Goal: Information Seeking & Learning: Check status

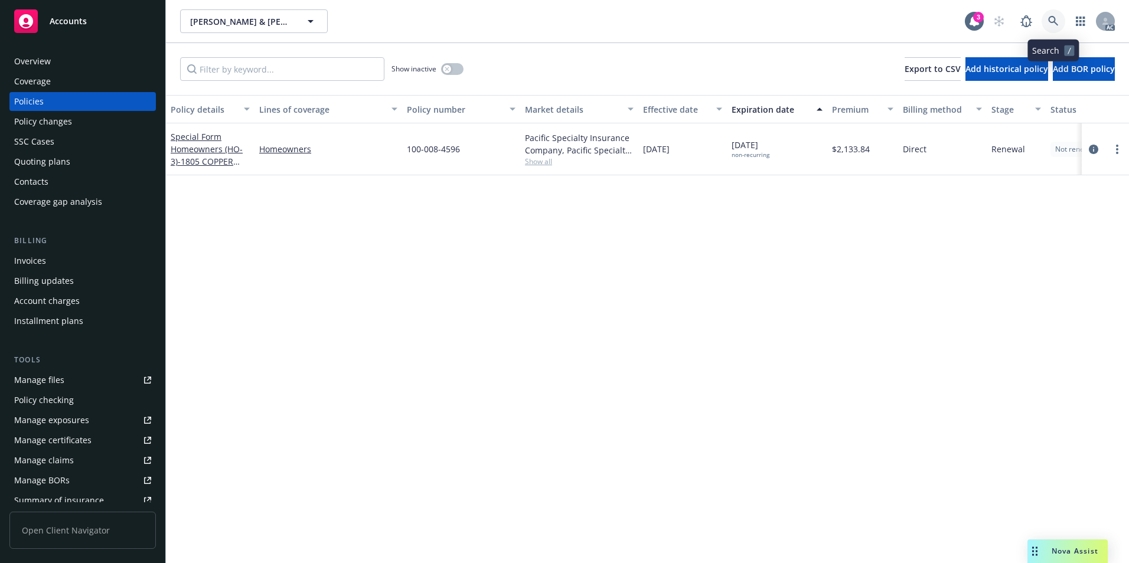
click at [1046, 19] on link at bounding box center [1053, 21] width 24 height 24
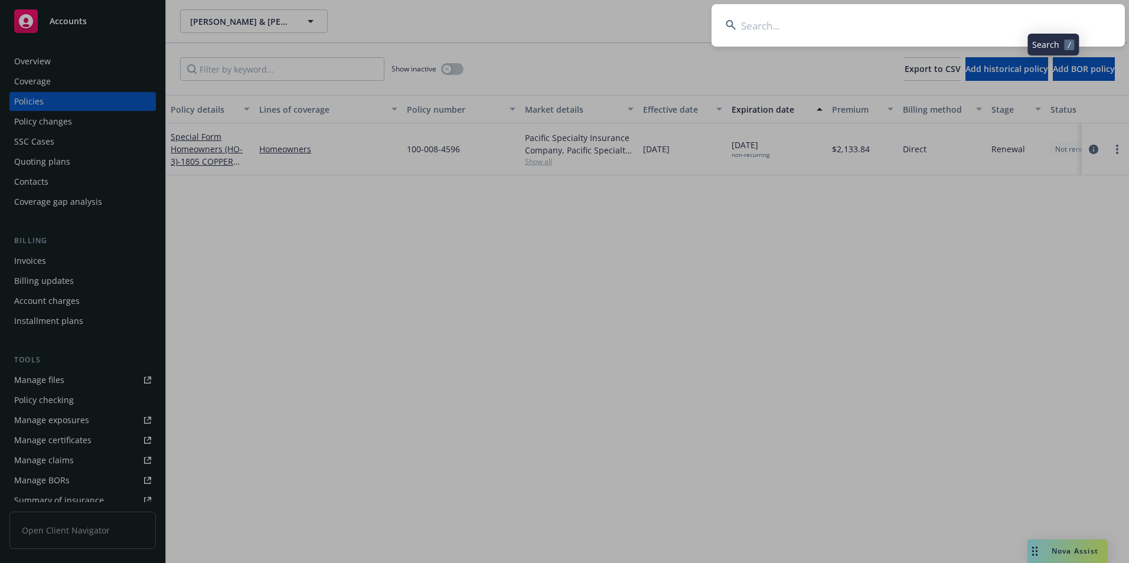
click at [1025, 25] on input at bounding box center [917, 25] width 413 height 43
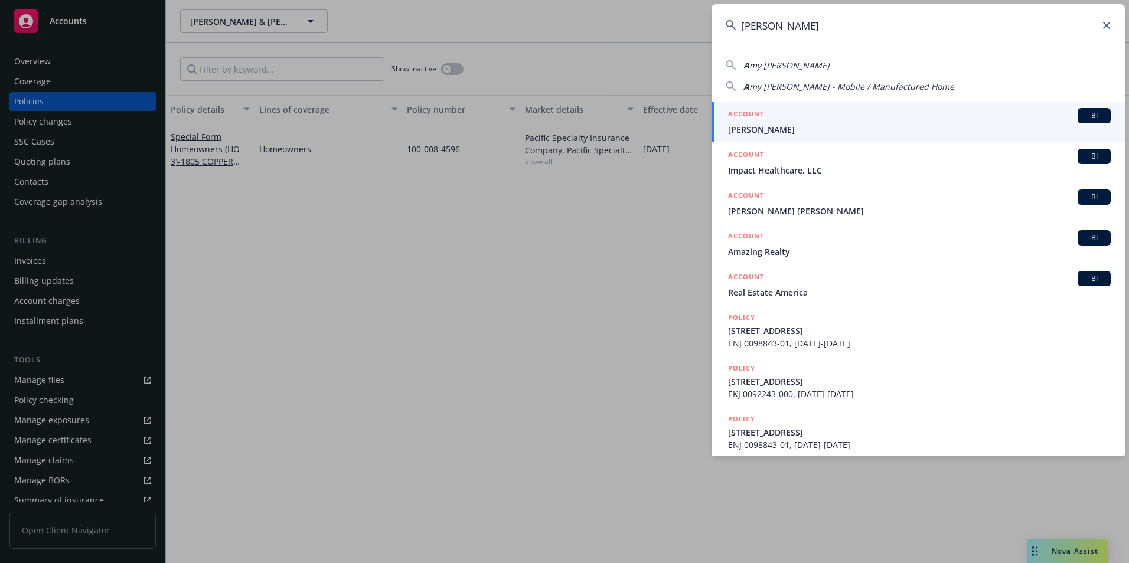
type input "AMY NEAL"
click at [921, 123] on div "ACCOUNT BI" at bounding box center [919, 115] width 383 height 15
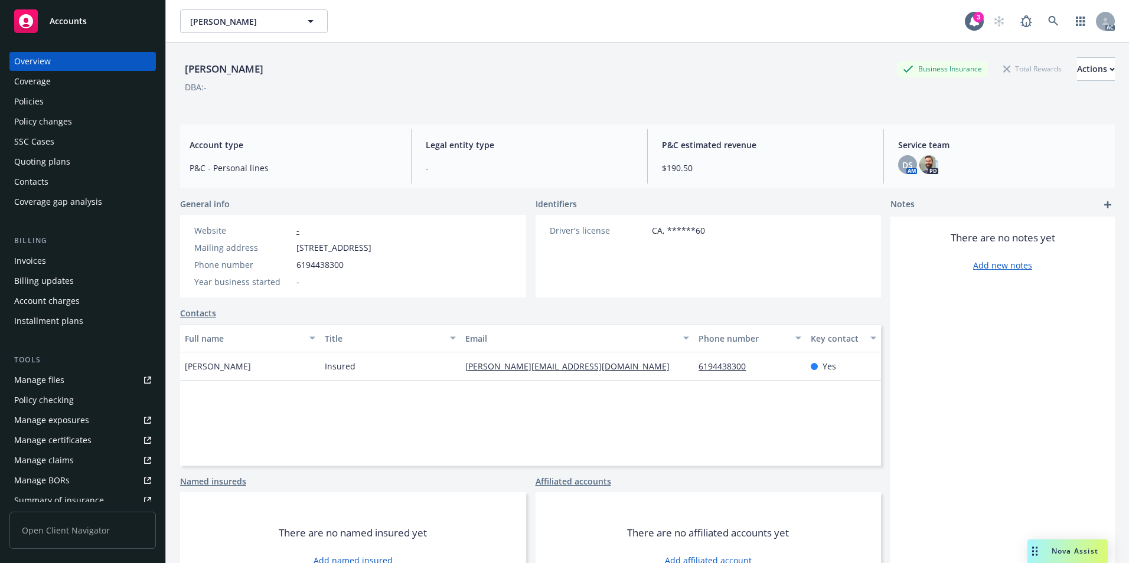
click at [90, 100] on div "Policies" at bounding box center [82, 101] width 137 height 19
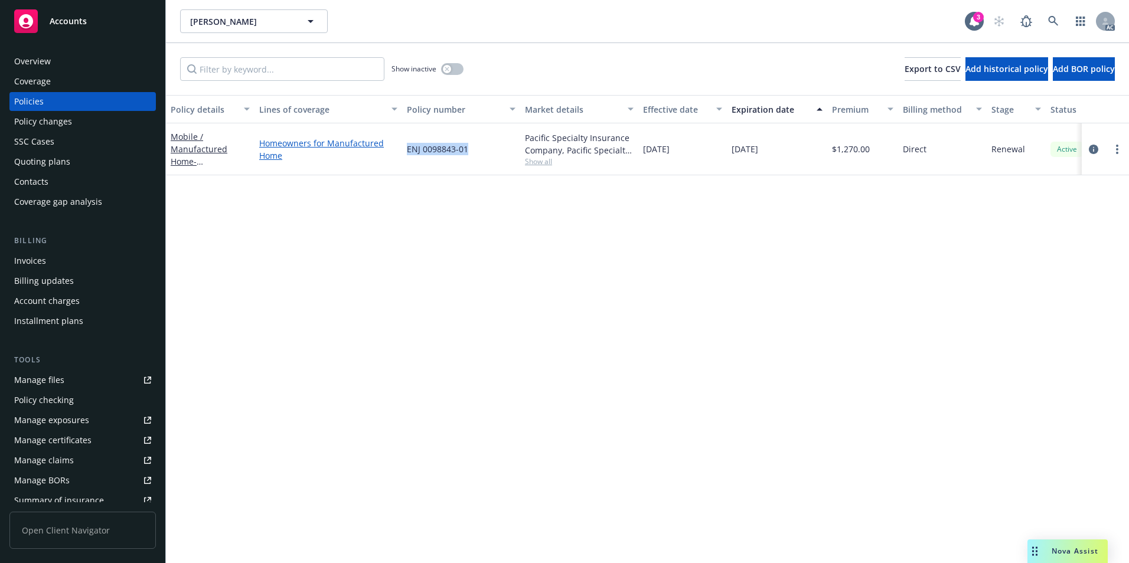
drag, startPoint x: 472, startPoint y: 151, endPoint x: 394, endPoint y: 154, distance: 77.4
click at [394, 154] on div "Mobile / Manufactured Home - 15935 Spring Oak RD Spc 175 EL Cajon CA 92021 Home…" at bounding box center [735, 149] width 1139 height 52
copy div "ENJ 0098843-01"
click at [1050, 15] on link at bounding box center [1053, 21] width 24 height 24
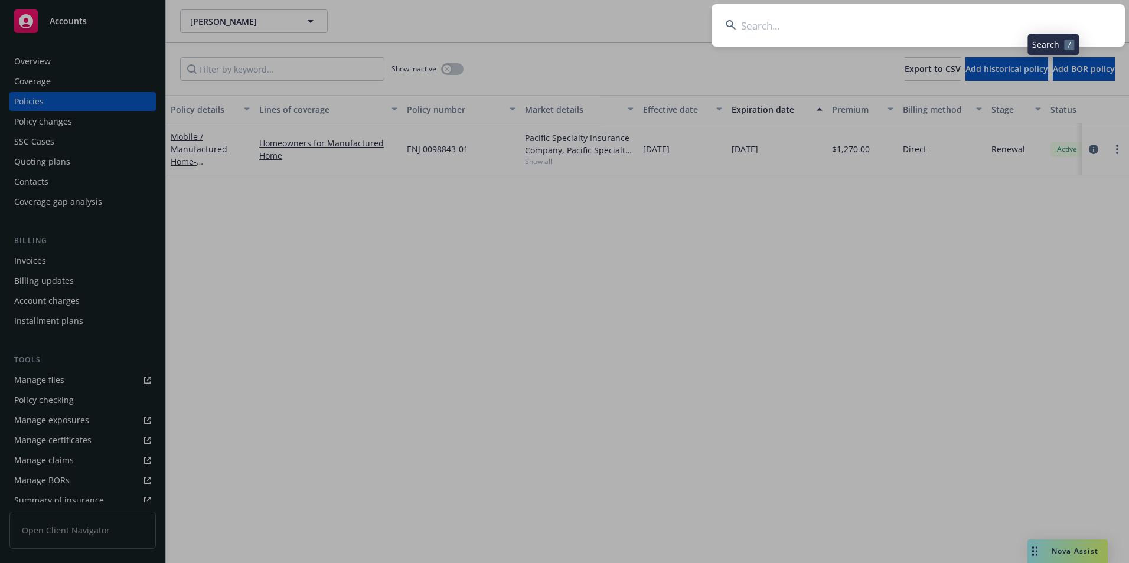
drag, startPoint x: 1050, startPoint y: 15, endPoint x: 986, endPoint y: 28, distance: 65.1
click at [986, 28] on input at bounding box center [917, 25] width 413 height 43
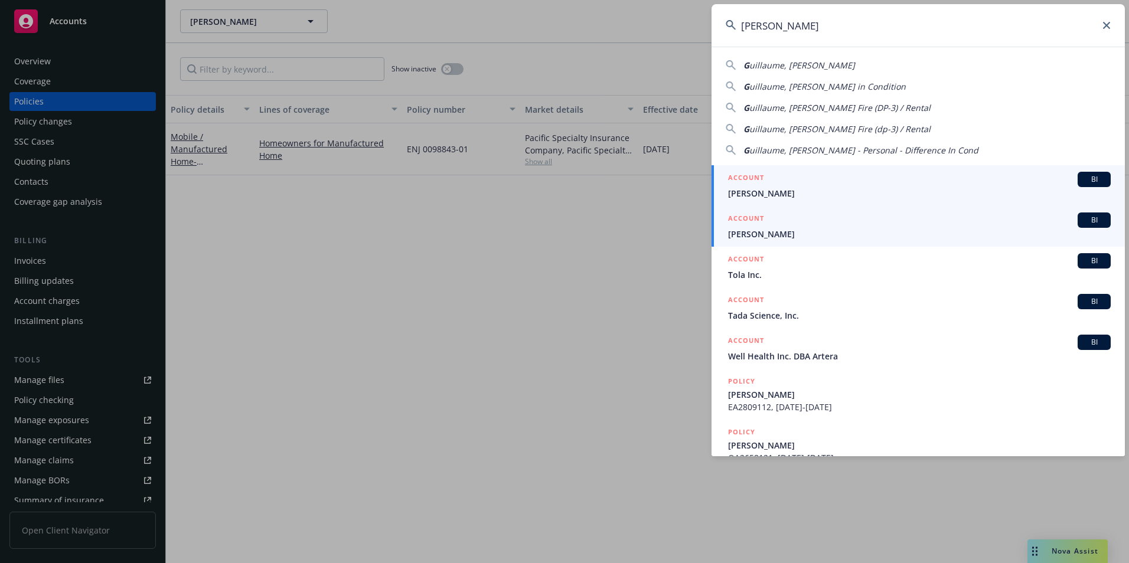
type input "GUILLAUME"
click at [769, 234] on span "Guillaume, Darrell" at bounding box center [919, 234] width 383 height 12
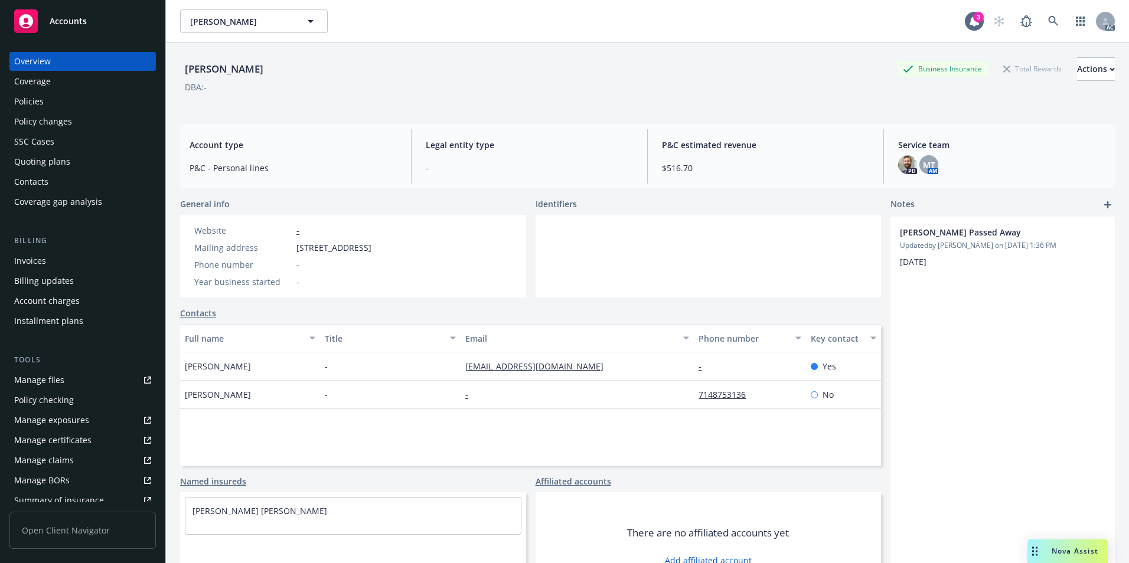
click at [48, 108] on div "Policies" at bounding box center [82, 101] width 137 height 19
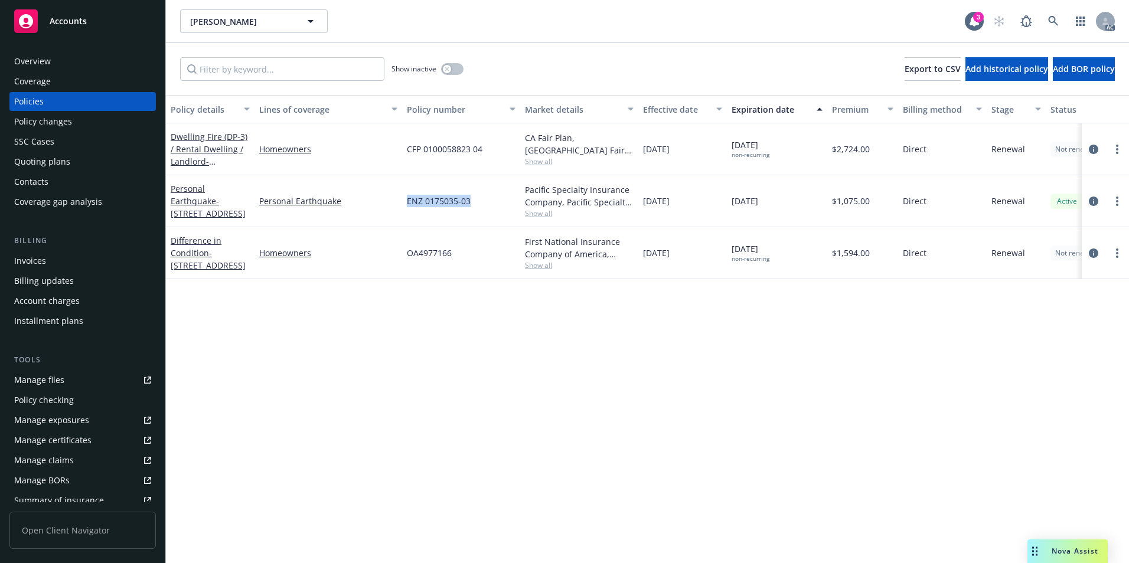
drag, startPoint x: 397, startPoint y: 196, endPoint x: 486, endPoint y: 206, distance: 90.3
click at [486, 206] on div "Personal Earthquake - 1286 PINEY RIDGE PL FAWNSKIN, CA 92333-1058 Personal Eart…" at bounding box center [735, 201] width 1139 height 52
copy div "ENZ 0175035-03"
click at [1048, 24] on icon at bounding box center [1053, 21] width 11 height 11
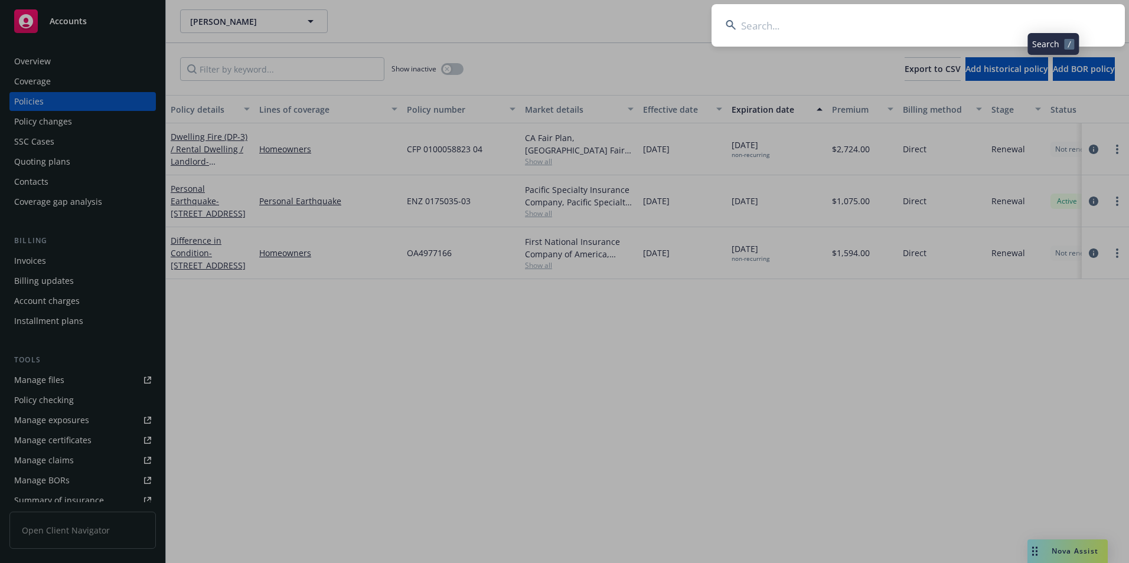
click at [1018, 28] on input at bounding box center [917, 25] width 413 height 43
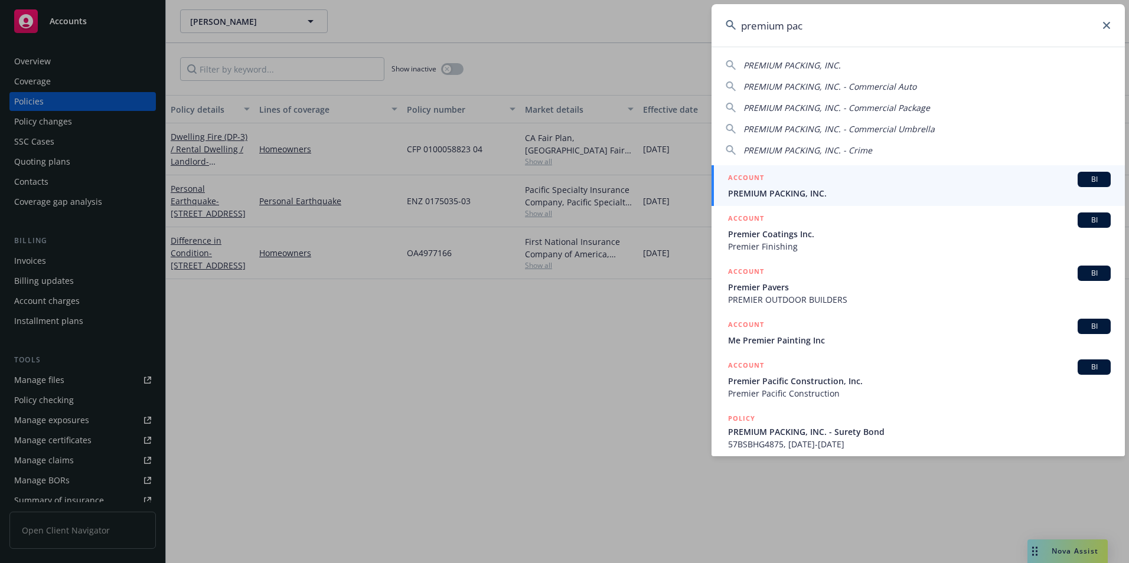
type input "premium pac"
click at [839, 192] on span "PREMIUM PACKING, INC." at bounding box center [919, 193] width 383 height 12
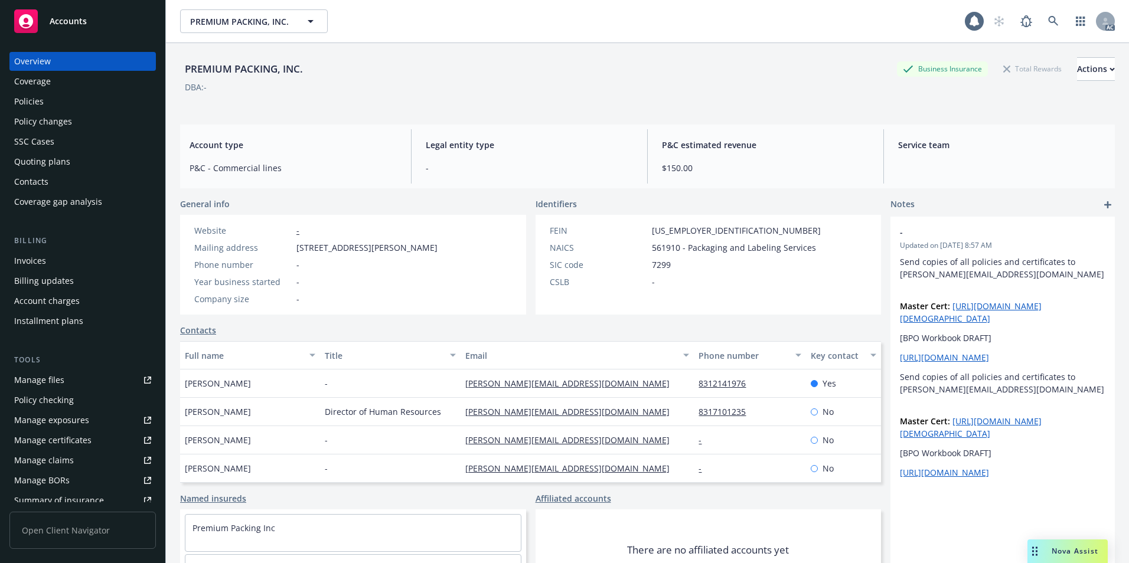
click at [80, 100] on div "Policies" at bounding box center [82, 101] width 137 height 19
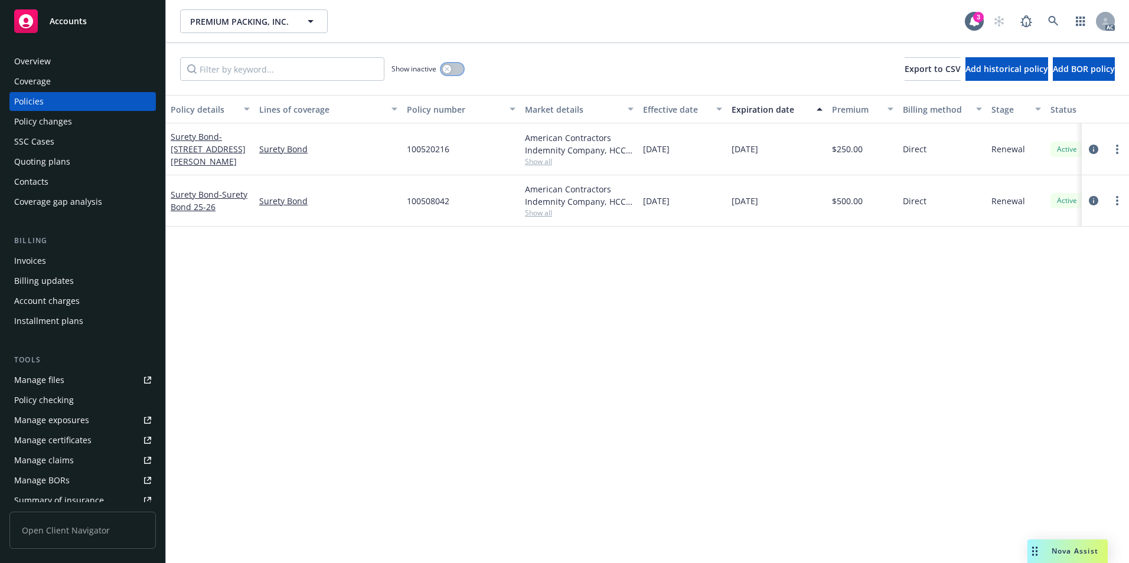
click at [451, 67] on button "button" at bounding box center [452, 69] width 22 height 12
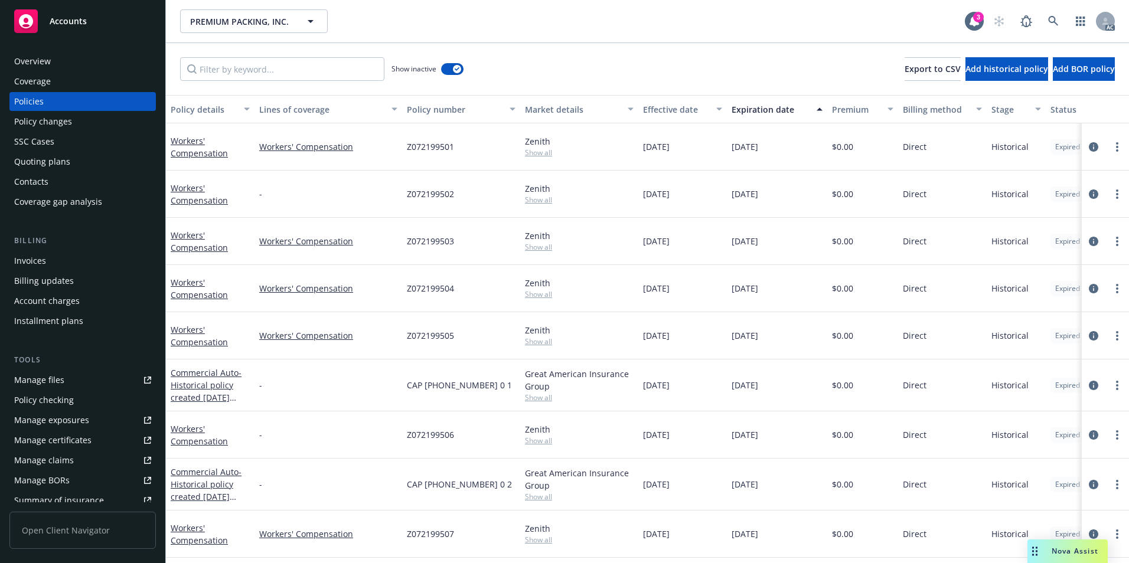
click at [672, 109] on div "Effective date" at bounding box center [676, 109] width 66 height 12
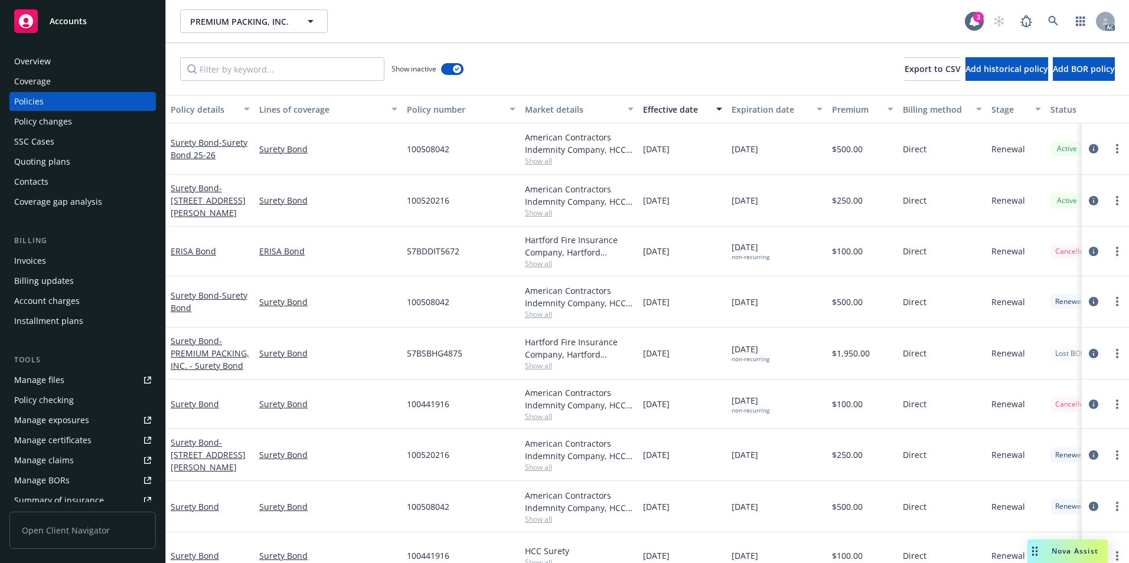
click at [1058, 8] on div "PREMIUM PACKING, INC. PREMIUM PACKING, INC. 3 AC" at bounding box center [647, 21] width 963 height 43
click at [1051, 24] on icon at bounding box center [1053, 21] width 11 height 11
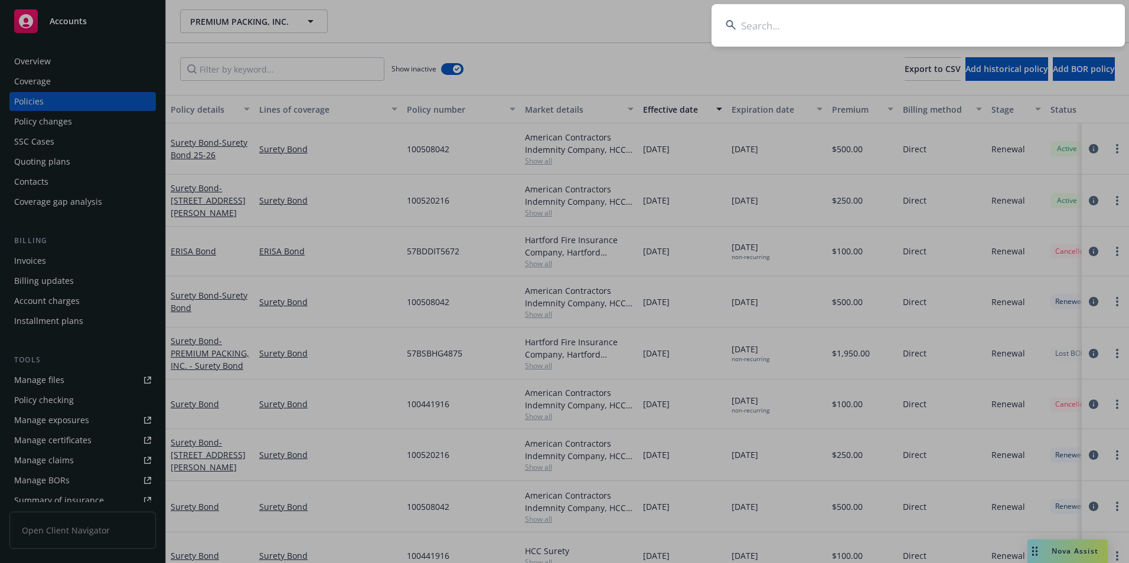
click at [962, 29] on input at bounding box center [917, 25] width 413 height 43
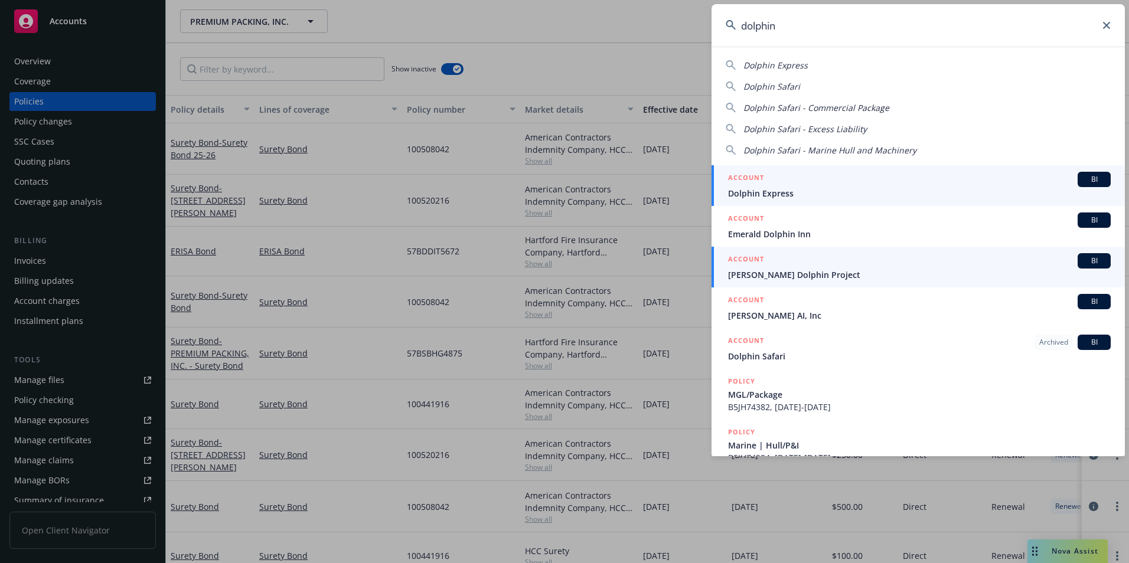
type input "dolphin"
click at [759, 270] on span "Ric O'Barry's Dolphin Project" at bounding box center [919, 275] width 383 height 12
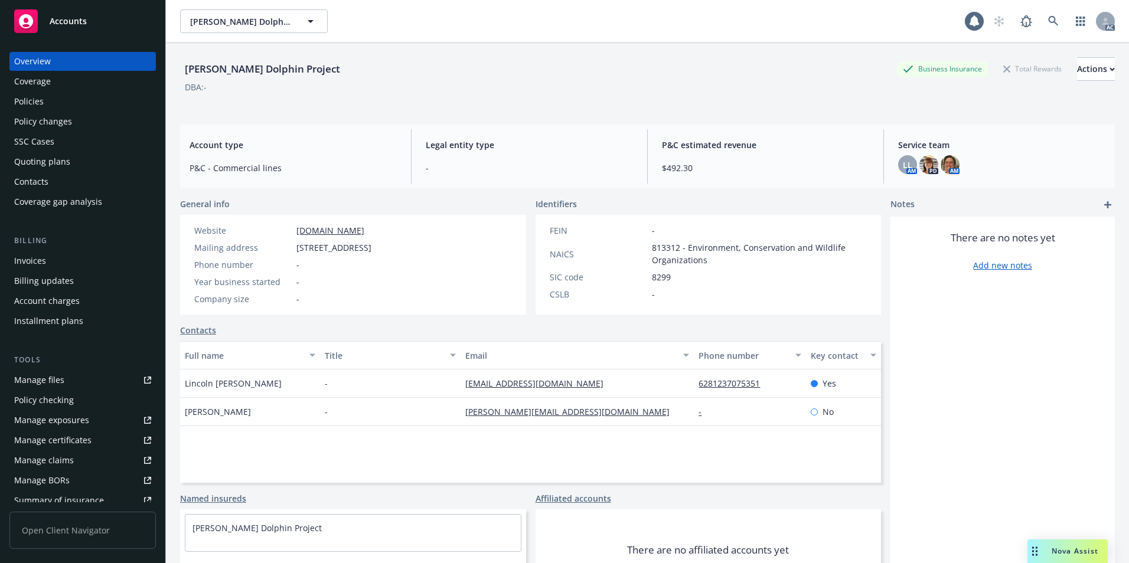
click at [47, 108] on div "Policies" at bounding box center [82, 101] width 137 height 19
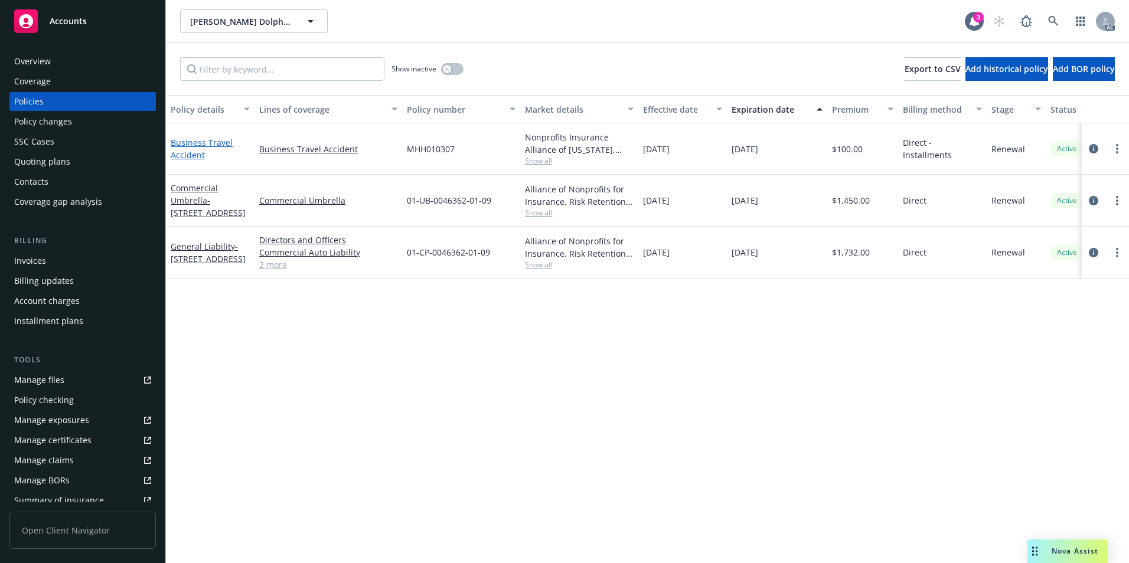
click at [194, 139] on link "Business Travel Accident" at bounding box center [202, 149] width 62 height 24
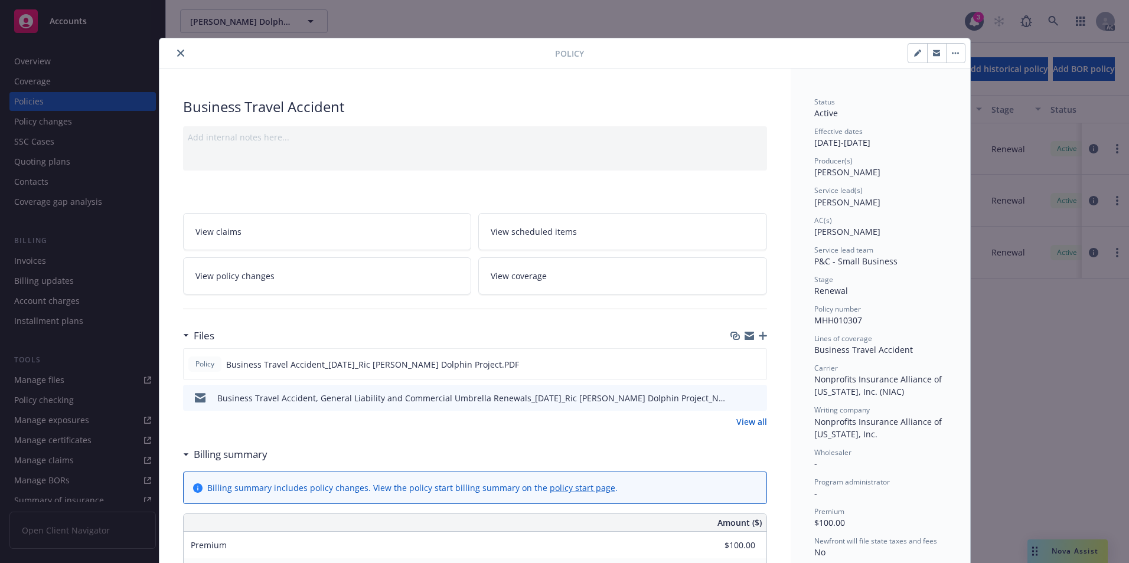
click at [177, 53] on icon "close" at bounding box center [180, 53] width 7 height 7
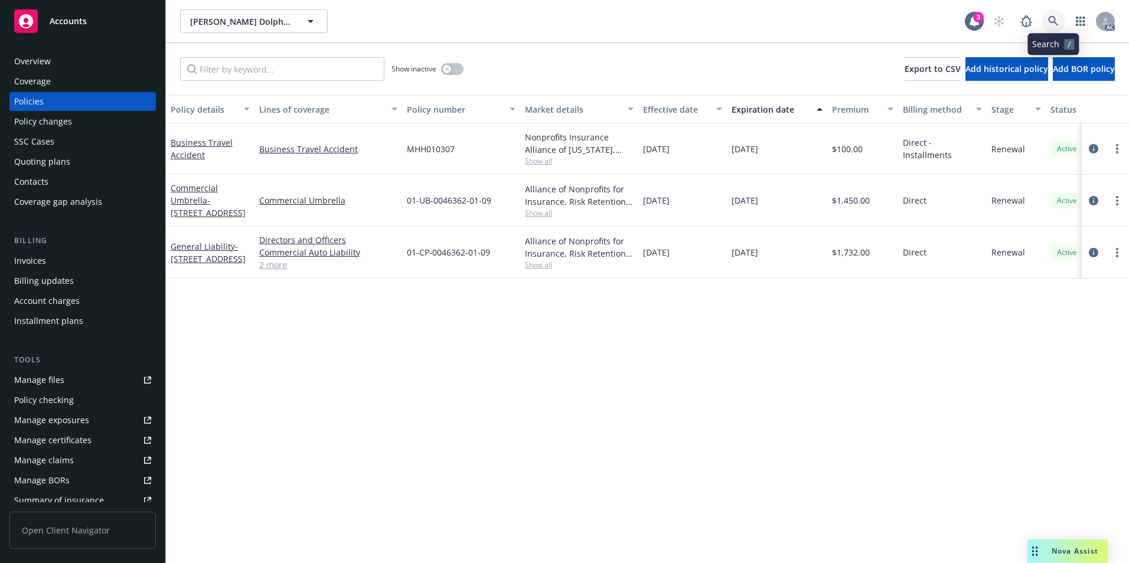
click at [1057, 14] on link at bounding box center [1053, 21] width 24 height 24
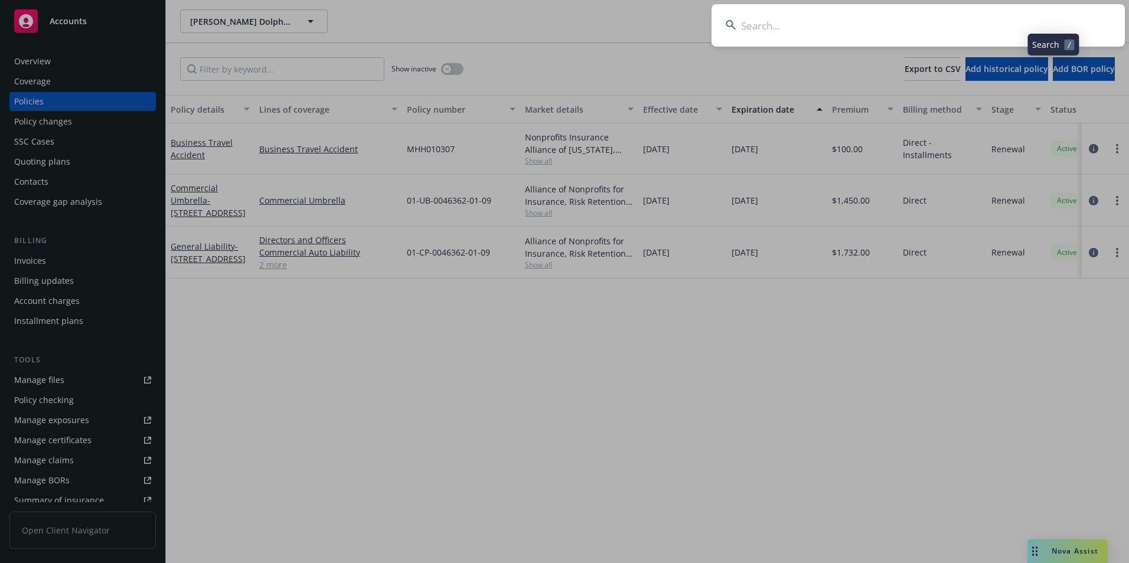
click at [995, 27] on input at bounding box center [917, 25] width 413 height 43
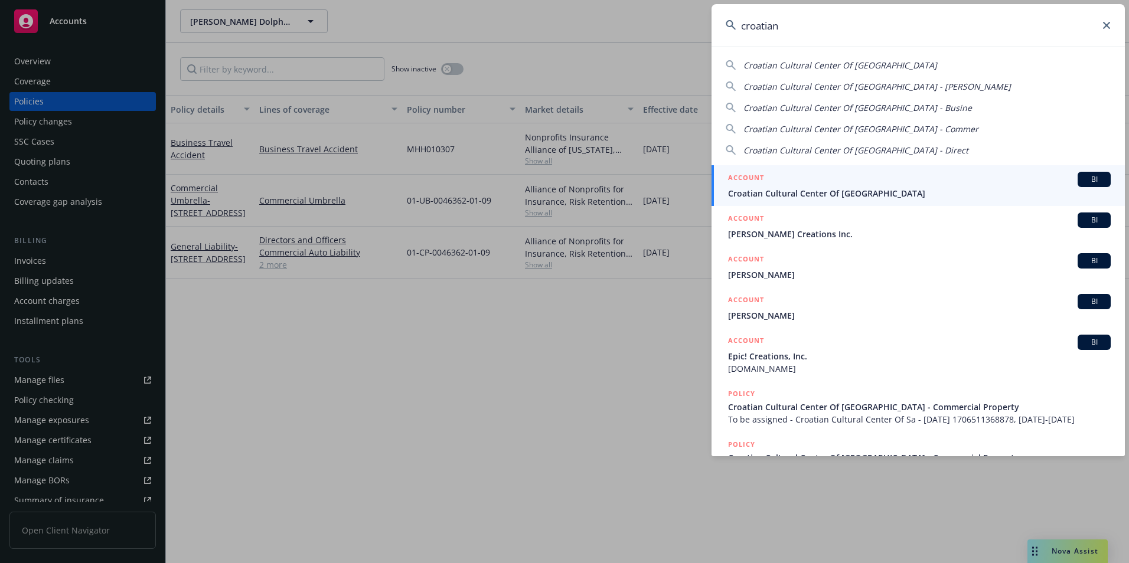
type input "croatian"
click at [887, 190] on span "Croatian Cultural Center Of San Francisco" at bounding box center [919, 193] width 383 height 12
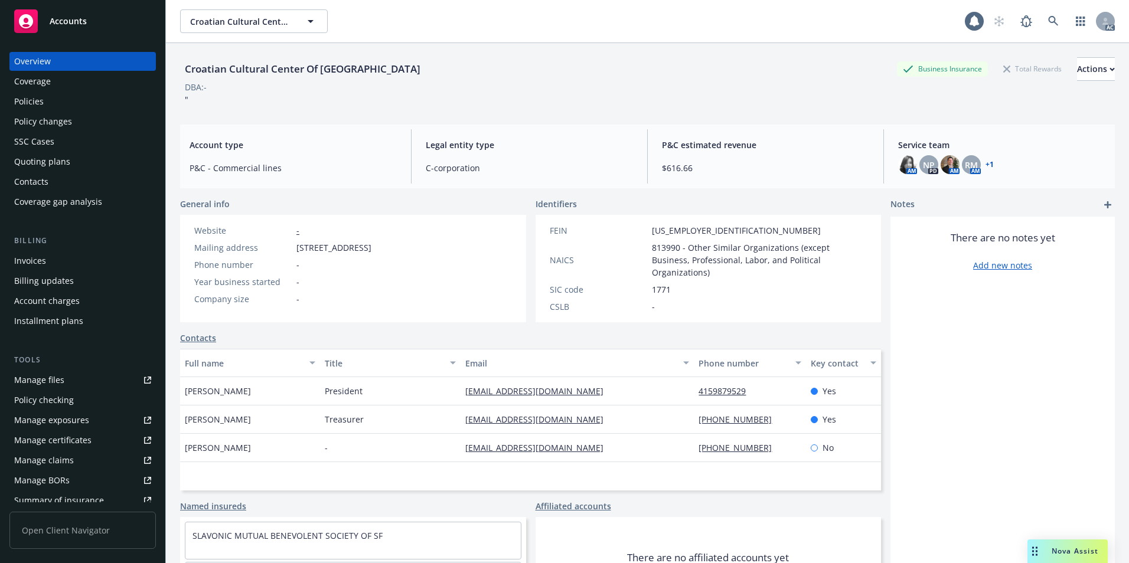
click at [65, 97] on div "Policies" at bounding box center [82, 101] width 137 height 19
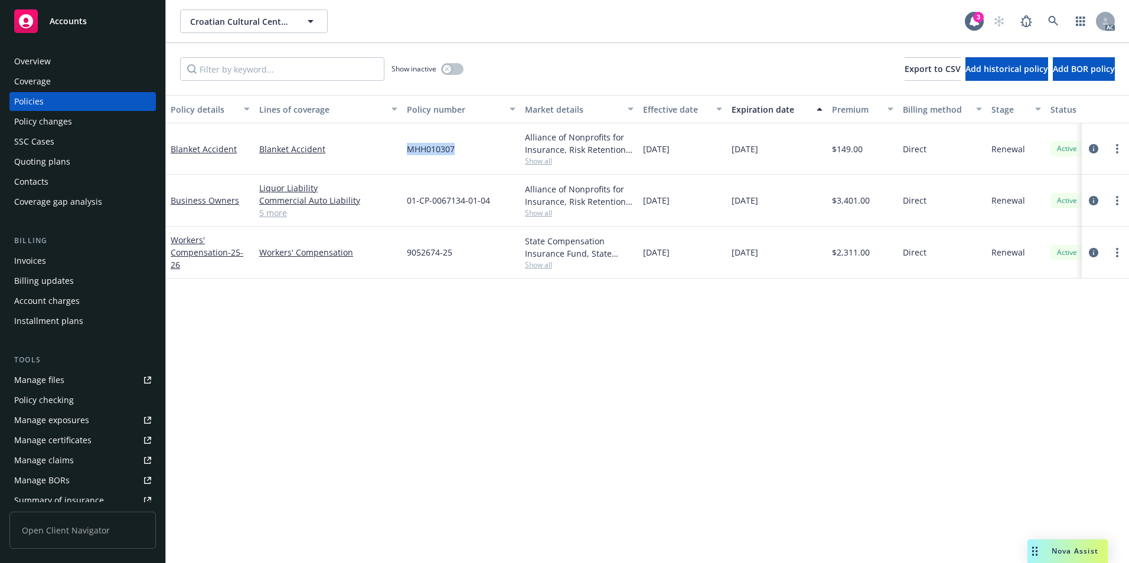
drag, startPoint x: 436, startPoint y: 152, endPoint x: 460, endPoint y: 152, distance: 24.2
click at [460, 152] on div "MHH010307" at bounding box center [461, 148] width 118 height 51
copy span "MHH010307"
click at [218, 147] on link "Blanket Accident" at bounding box center [204, 148] width 66 height 11
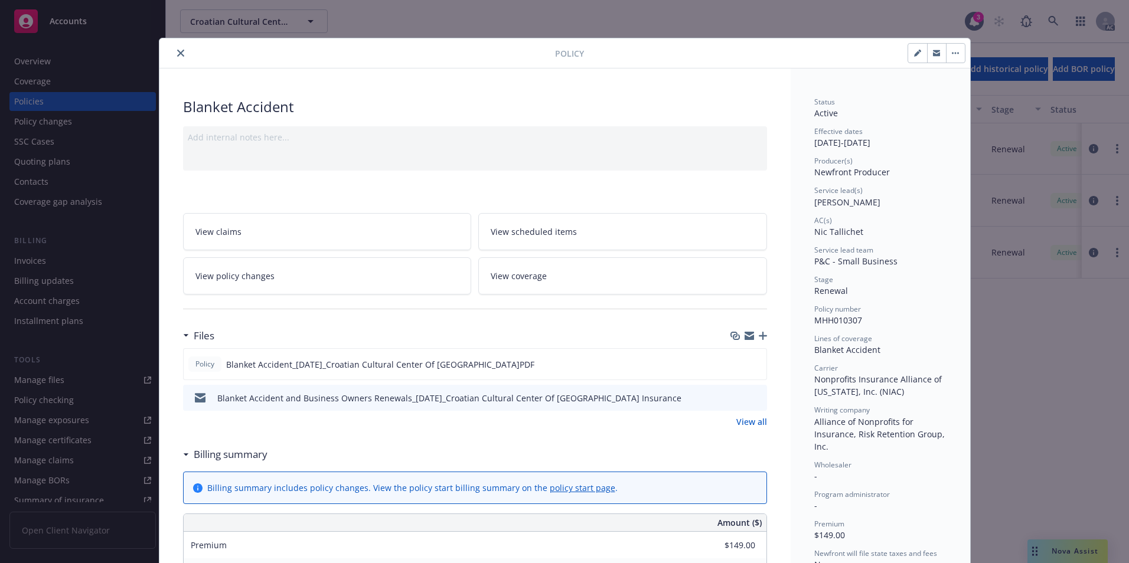
click at [177, 53] on icon "close" at bounding box center [180, 53] width 7 height 7
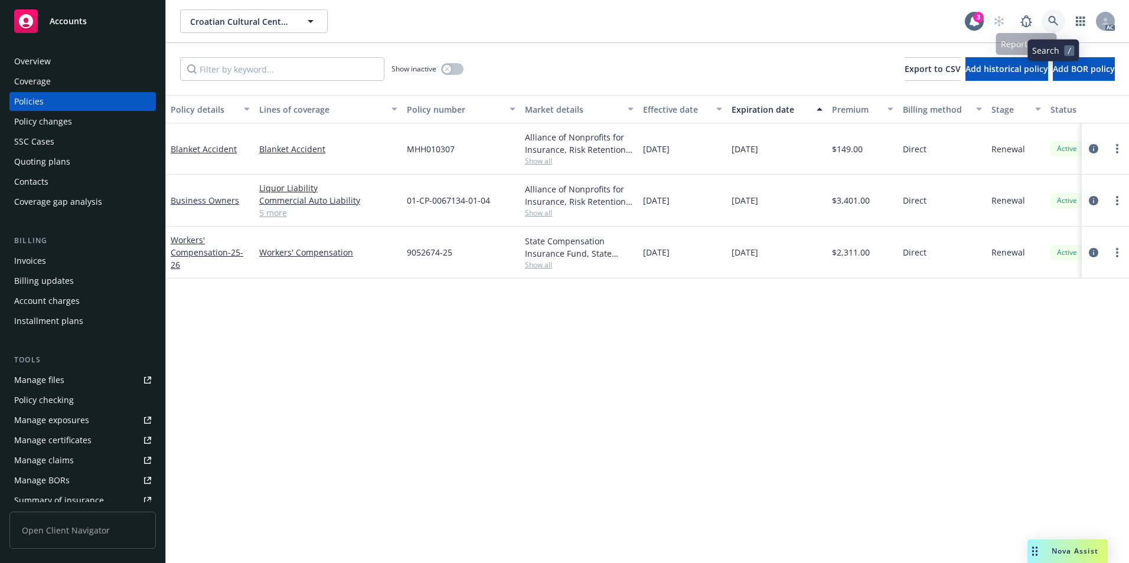
click at [1054, 17] on icon at bounding box center [1053, 21] width 11 height 11
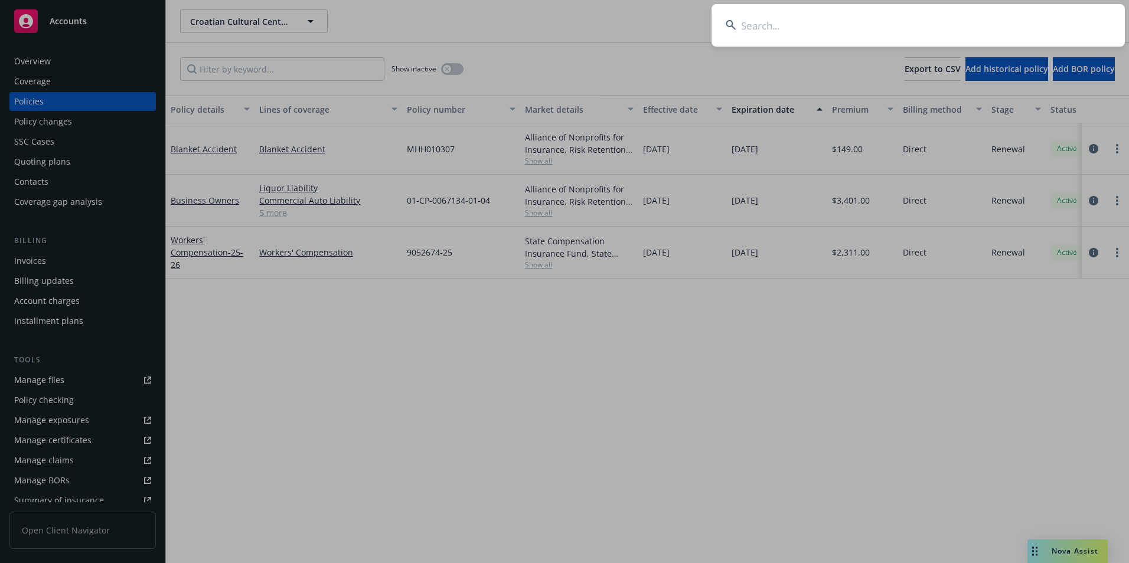
click at [1001, 27] on input at bounding box center [917, 25] width 413 height 43
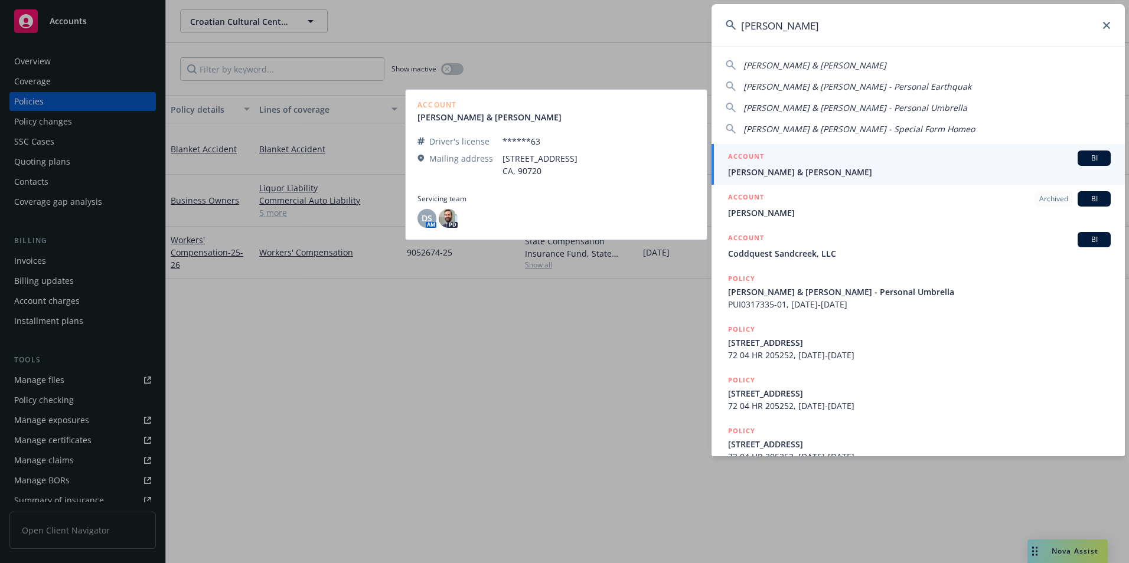
type input "sanacore"
click at [850, 171] on span "Sanacore, Jeffrey & Constance" at bounding box center [919, 172] width 383 height 12
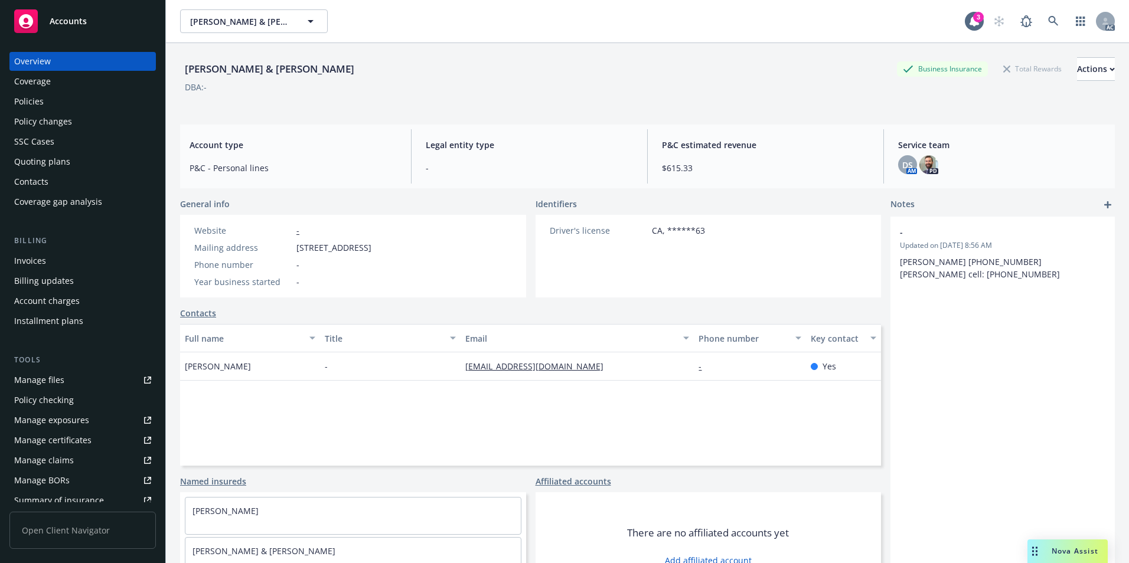
click at [77, 97] on div "Policies" at bounding box center [82, 101] width 137 height 19
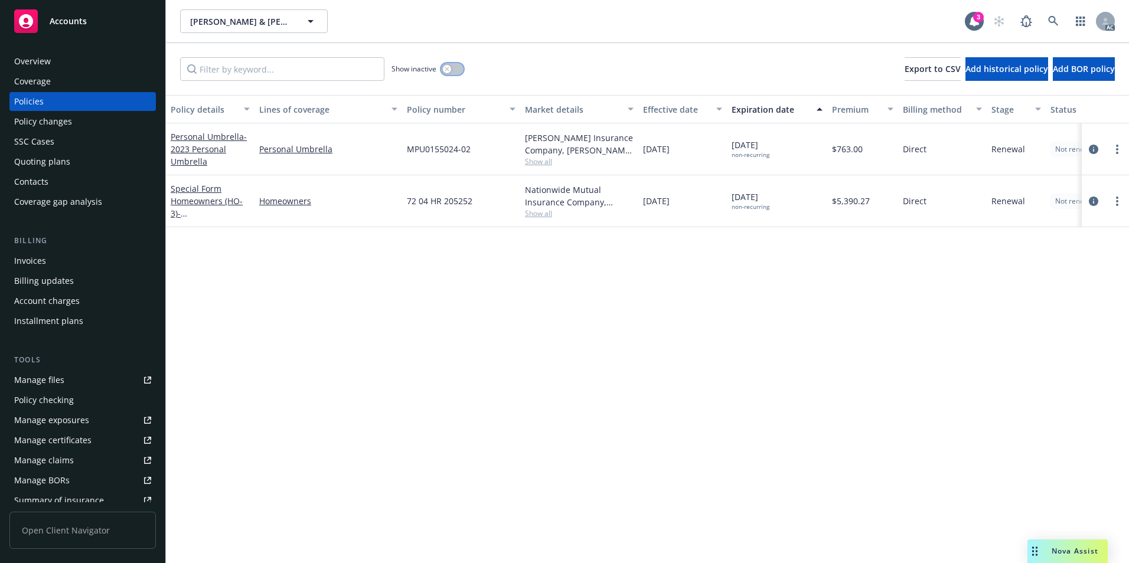
click at [454, 63] on button "button" at bounding box center [452, 69] width 22 height 12
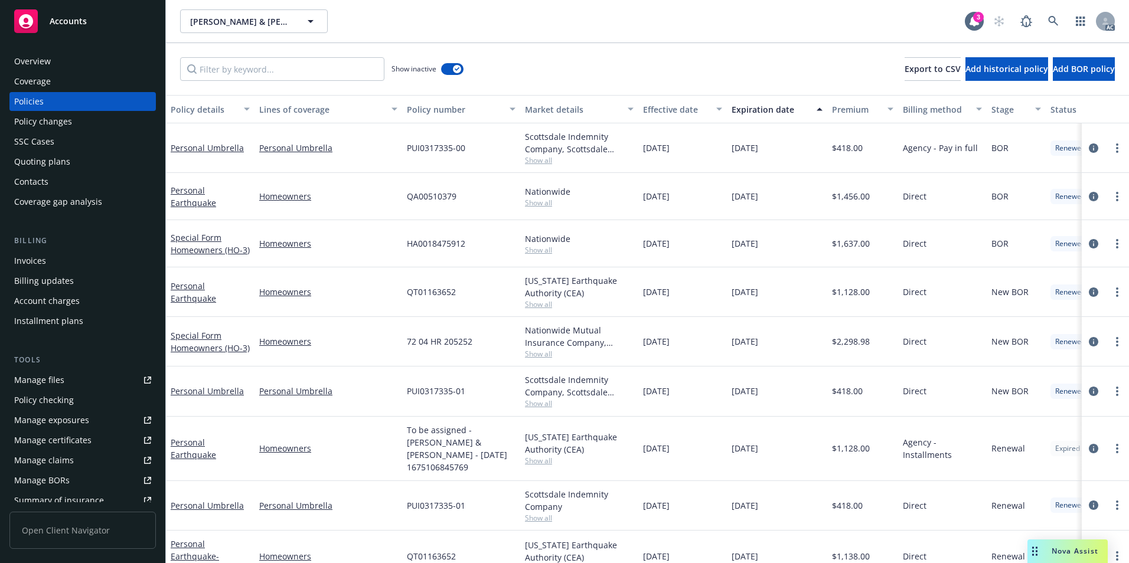
click at [678, 107] on div "Effective date" at bounding box center [676, 109] width 66 height 12
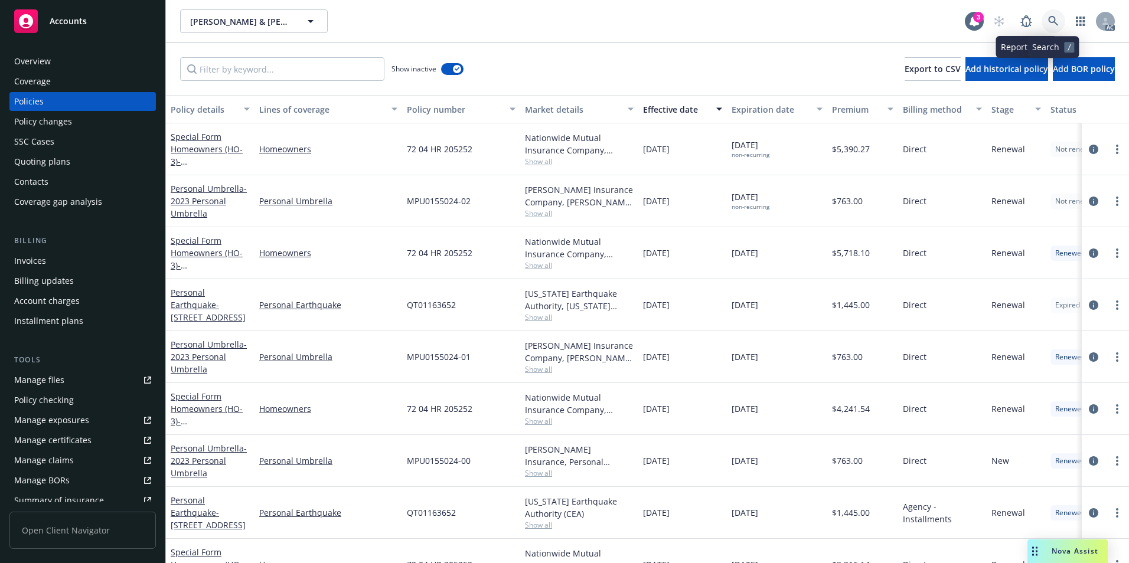
click at [1048, 15] on link at bounding box center [1053, 21] width 24 height 24
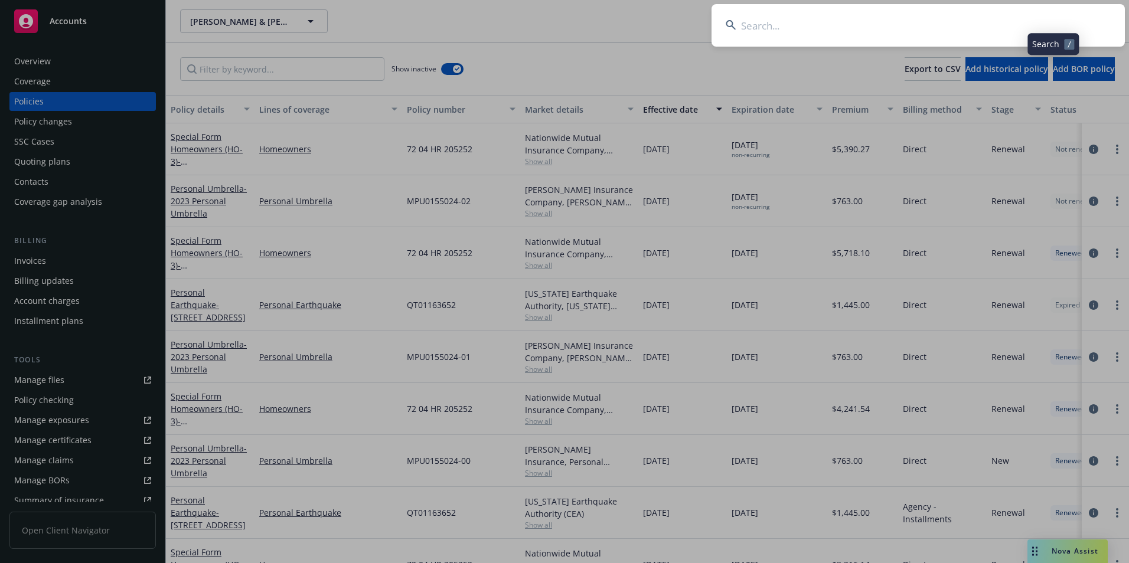
click at [1016, 21] on input at bounding box center [917, 25] width 413 height 43
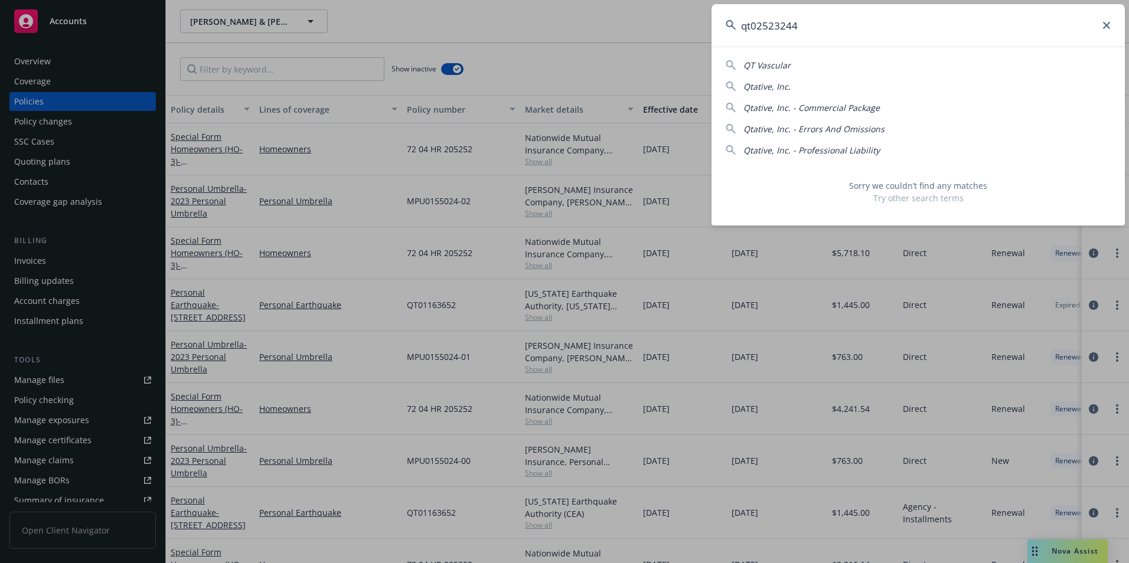
click at [755, 29] on input "qt02523244" at bounding box center [917, 25] width 413 height 43
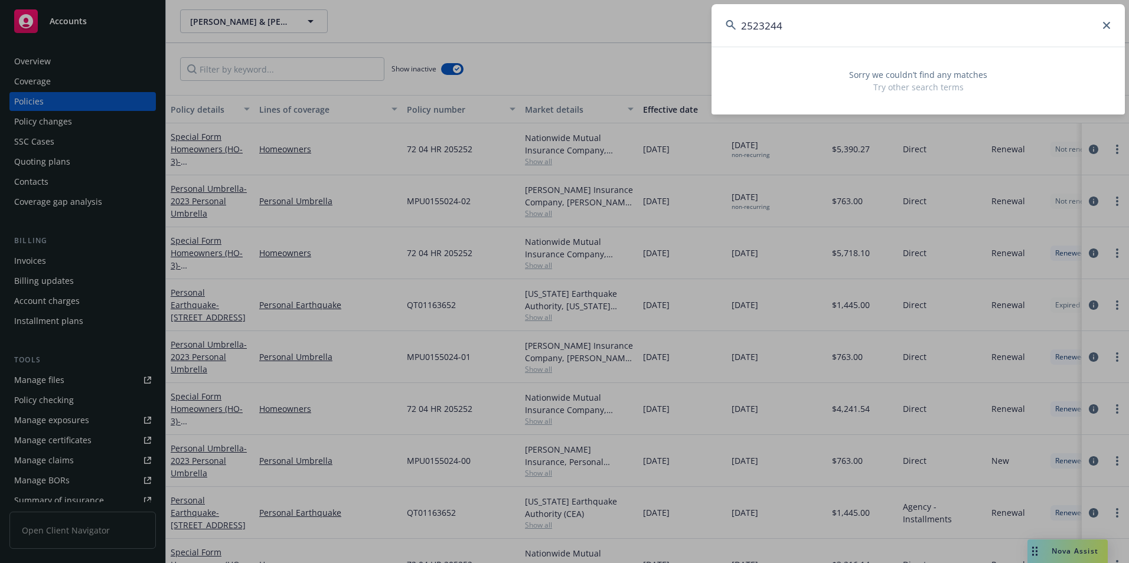
type input "2523244"
click at [1106, 26] on icon at bounding box center [1106, 25] width 7 height 7
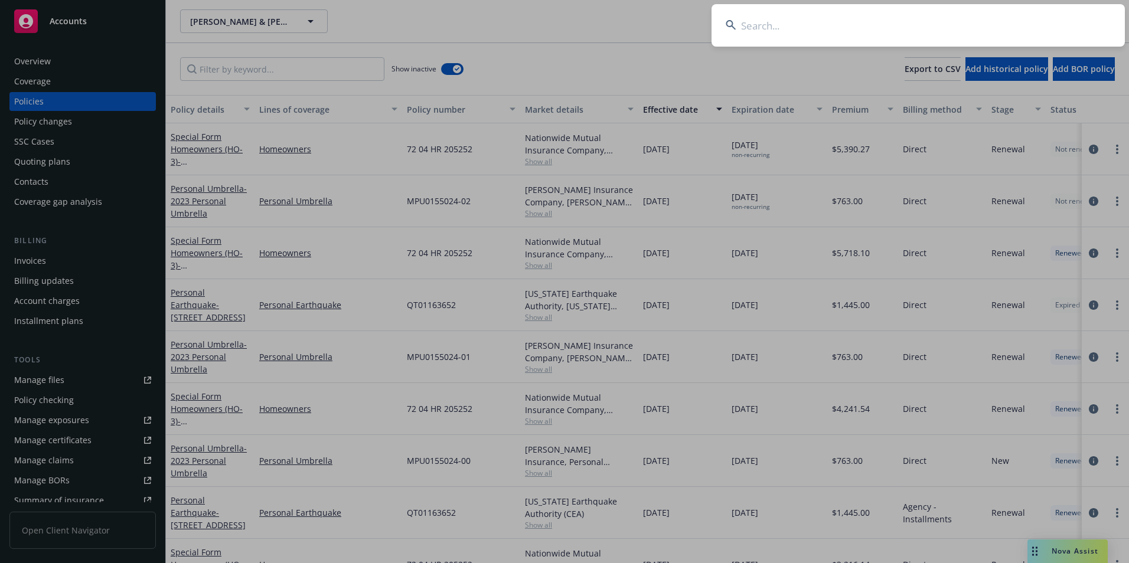
click at [1021, 25] on input at bounding box center [917, 25] width 413 height 43
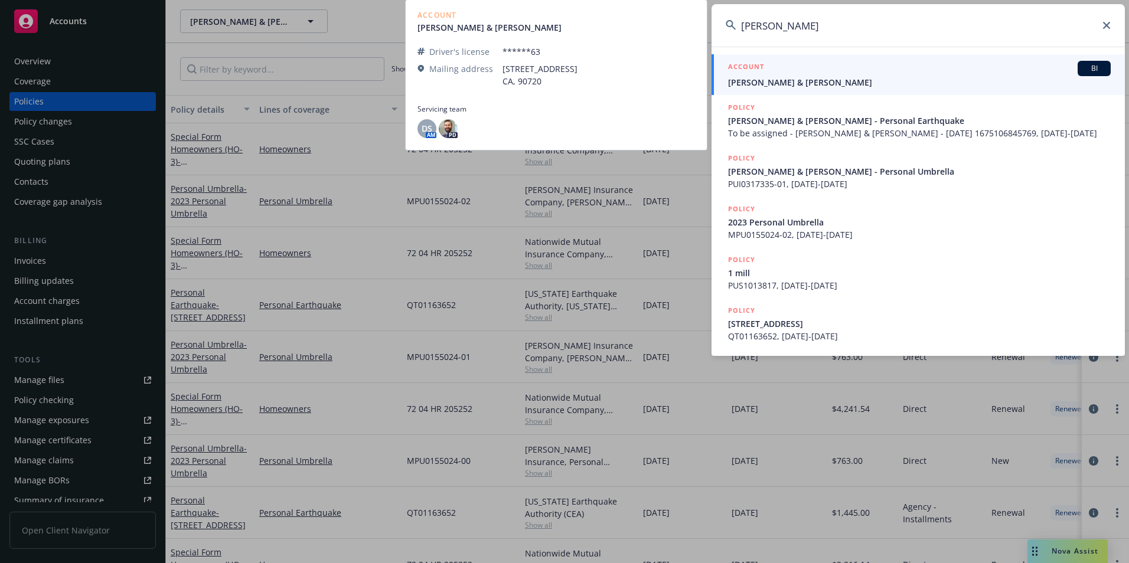
type input "jeffrey sanacore"
click at [895, 79] on span "Sanacore, Jeffrey & Constance" at bounding box center [919, 82] width 383 height 12
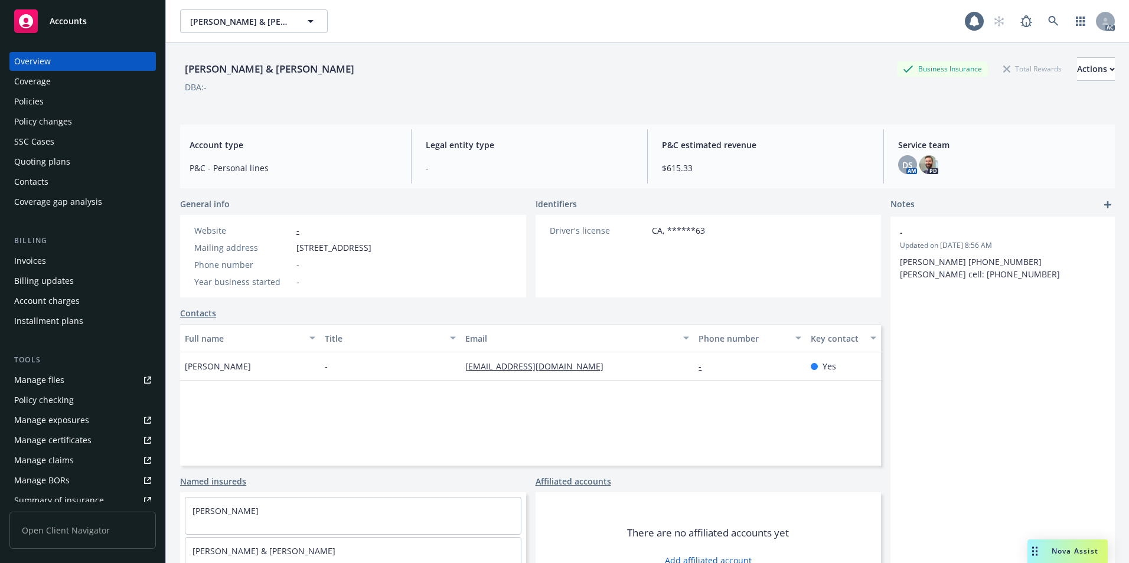
click at [27, 106] on div "Policies" at bounding box center [29, 101] width 30 height 19
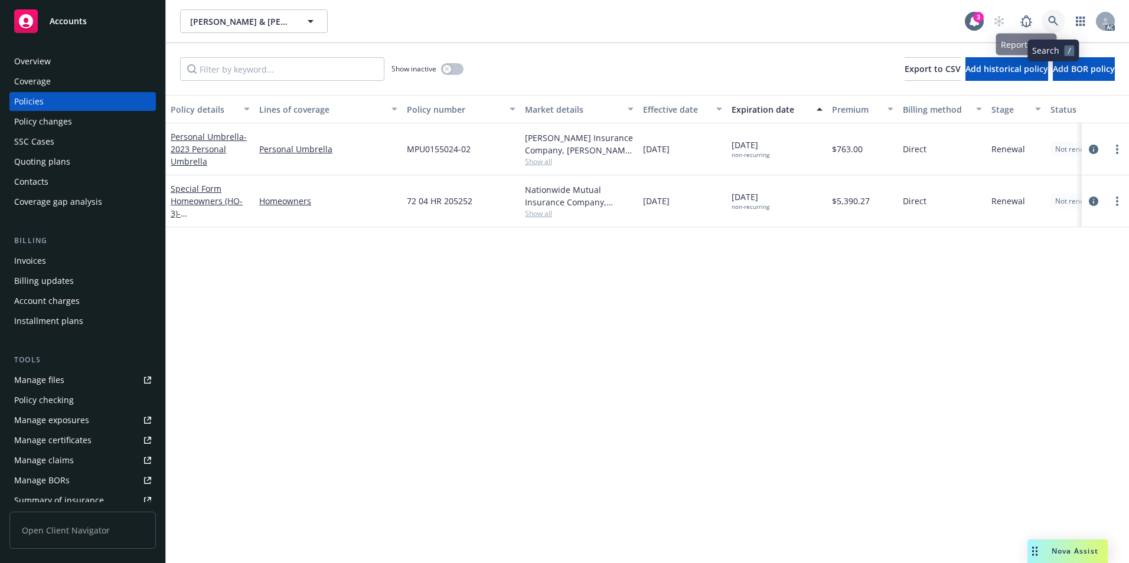
click at [1052, 14] on link at bounding box center [1053, 21] width 24 height 24
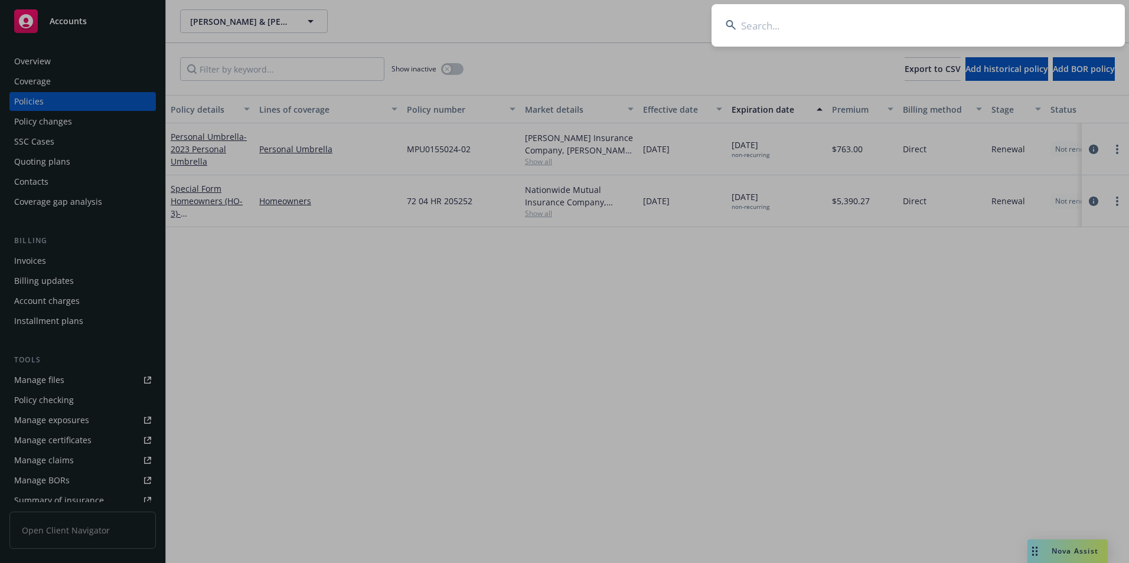
click at [884, 21] on input at bounding box center [917, 25] width 413 height 43
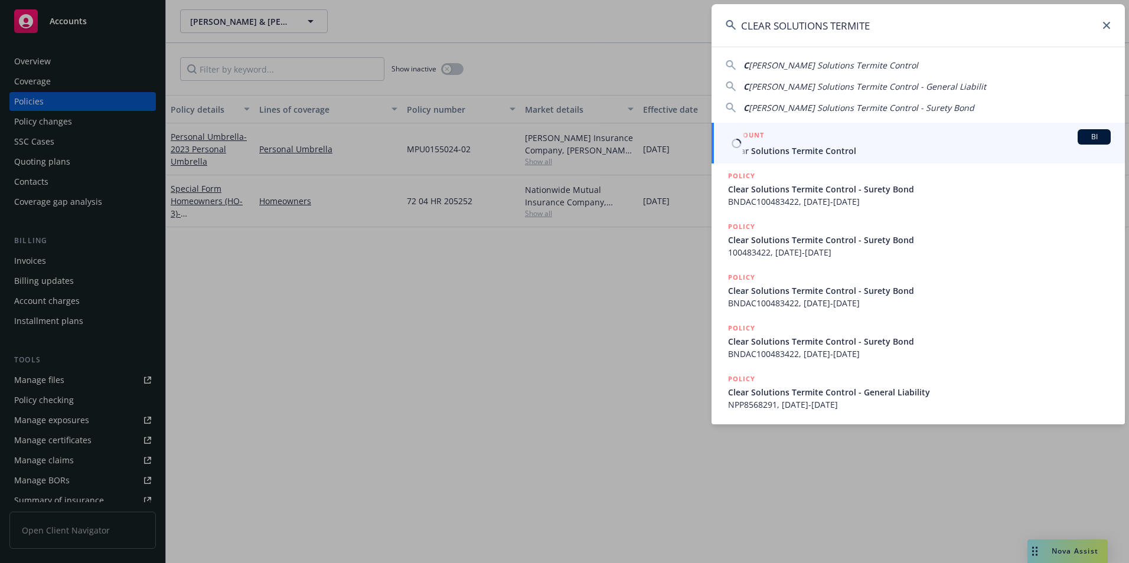
type input "CLEAR SOLUTIONS TERMITE"
click at [823, 150] on span "Clear Solutions Termite Control" at bounding box center [919, 151] width 383 height 12
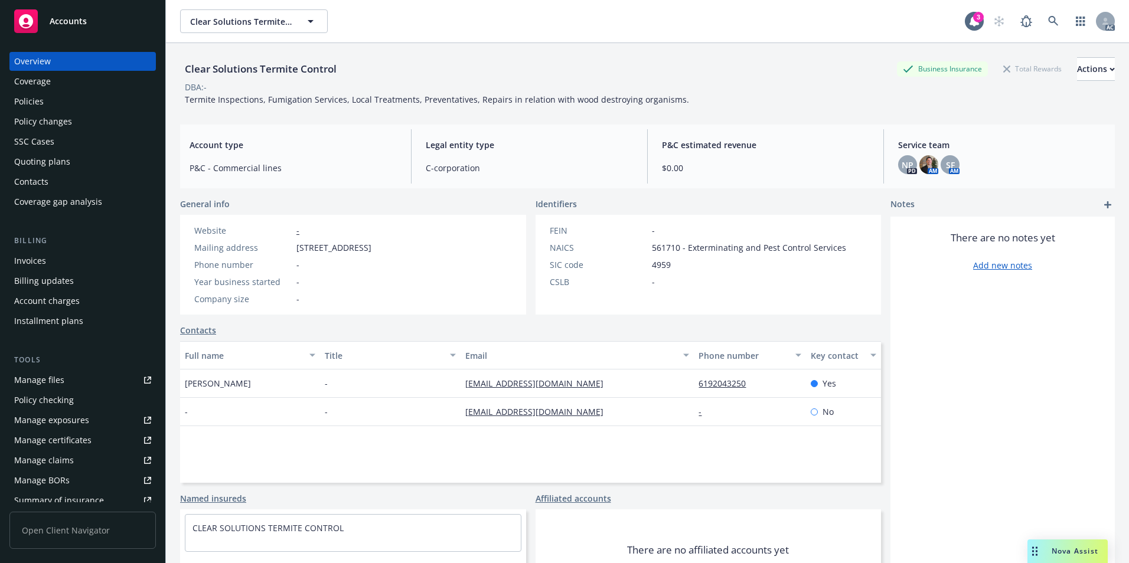
click at [71, 101] on div "Policies" at bounding box center [82, 101] width 137 height 19
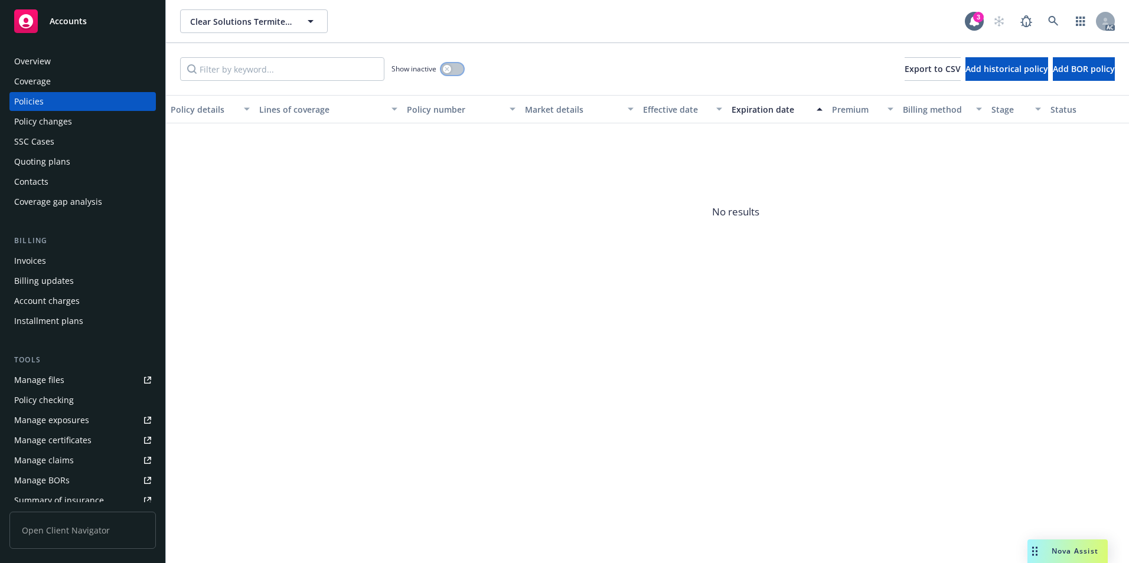
click at [459, 71] on button "button" at bounding box center [452, 69] width 22 height 12
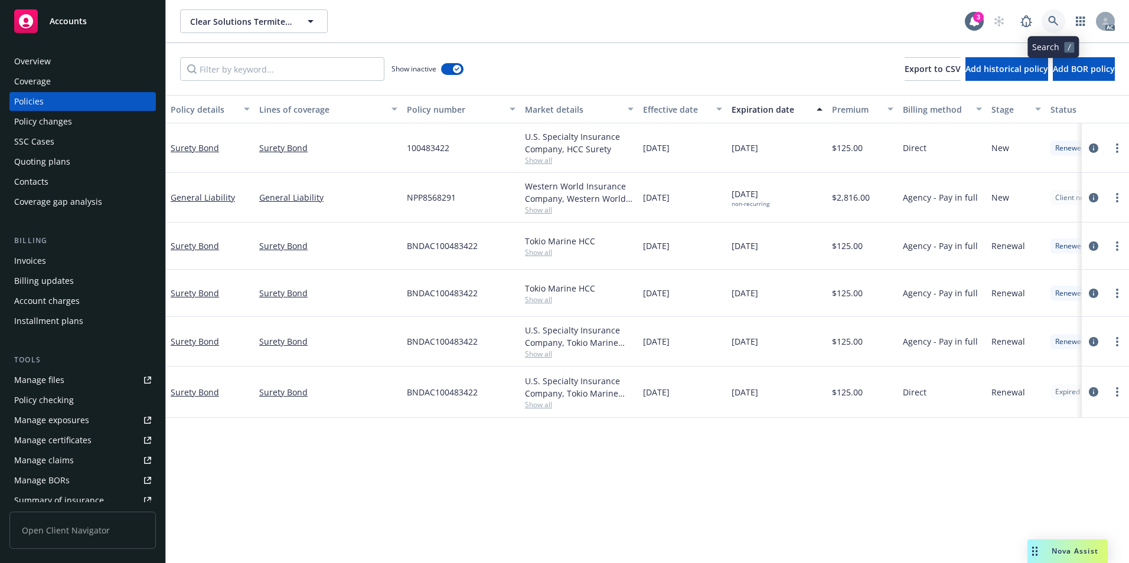
click at [1057, 21] on icon at bounding box center [1053, 21] width 11 height 11
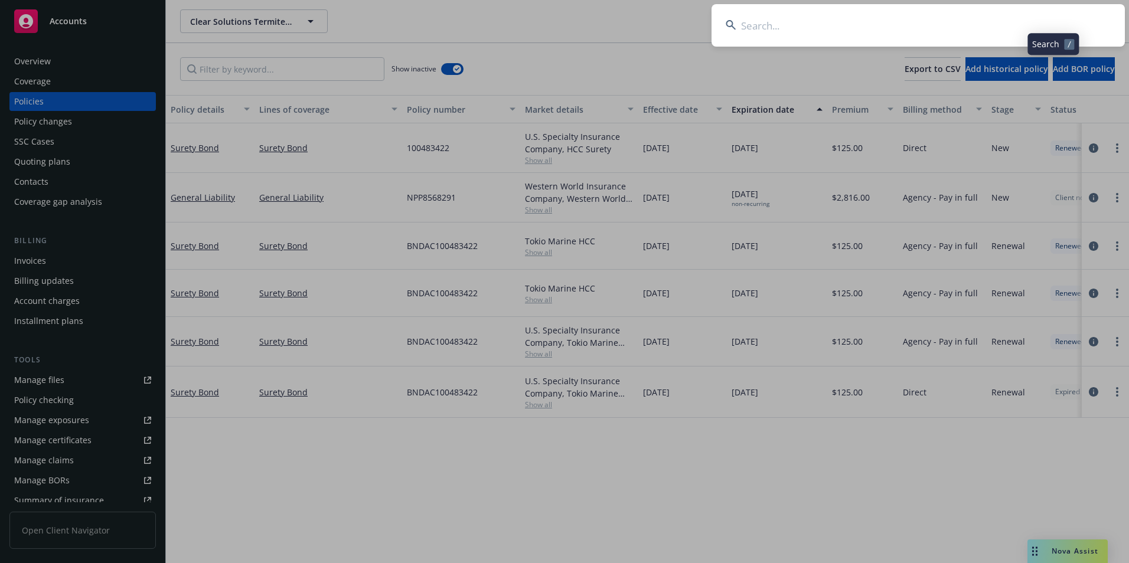
click at [954, 24] on input at bounding box center [917, 25] width 413 height 43
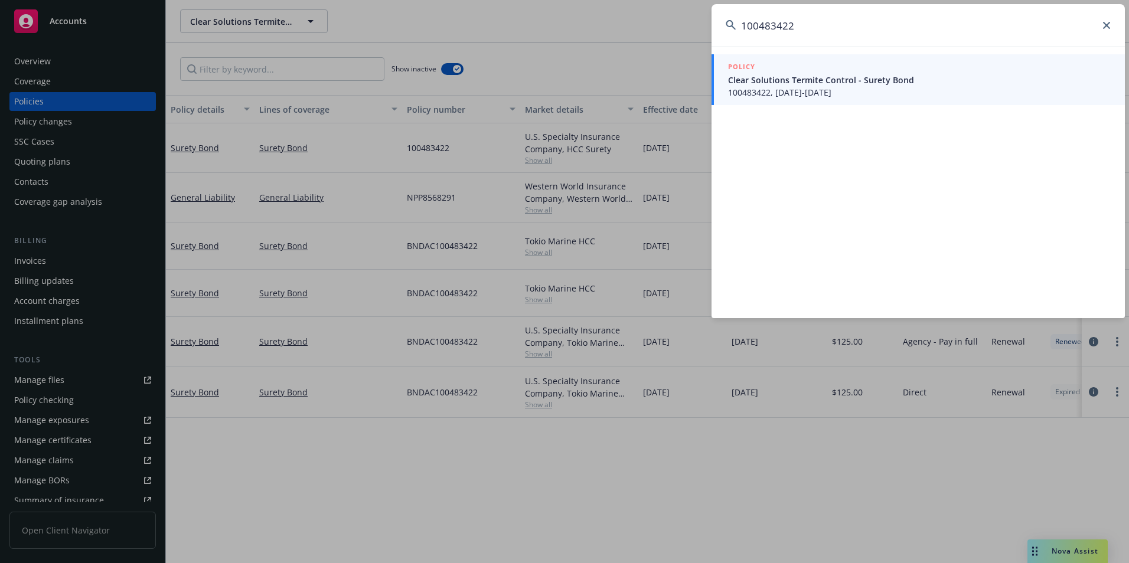
type input "100483422"
click at [796, 77] on span "Clear Solutions Termite Control - Surety Bond" at bounding box center [919, 80] width 383 height 12
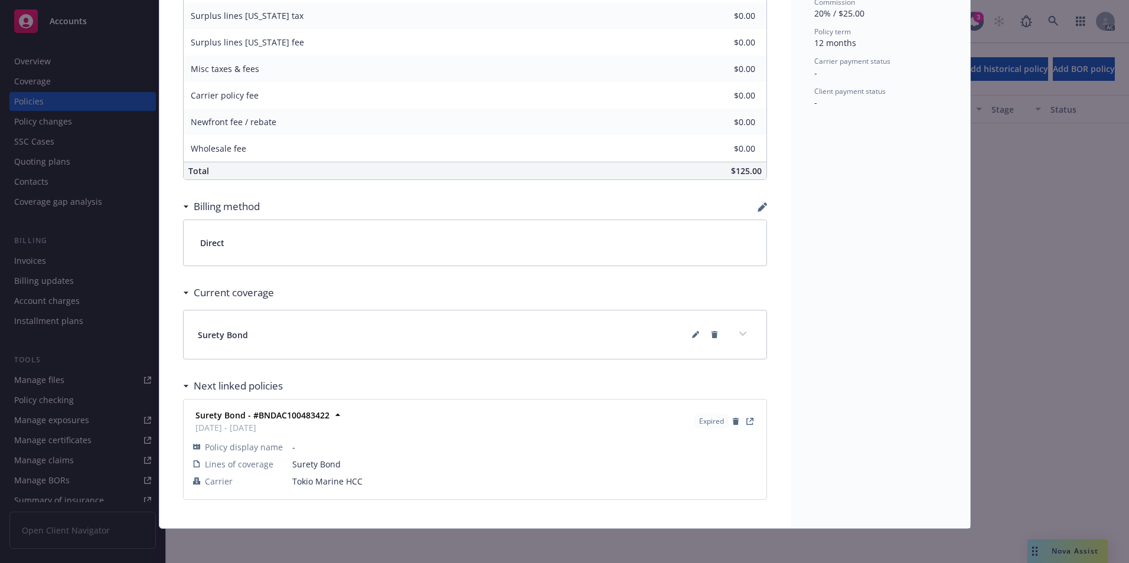
scroll to position [560, 0]
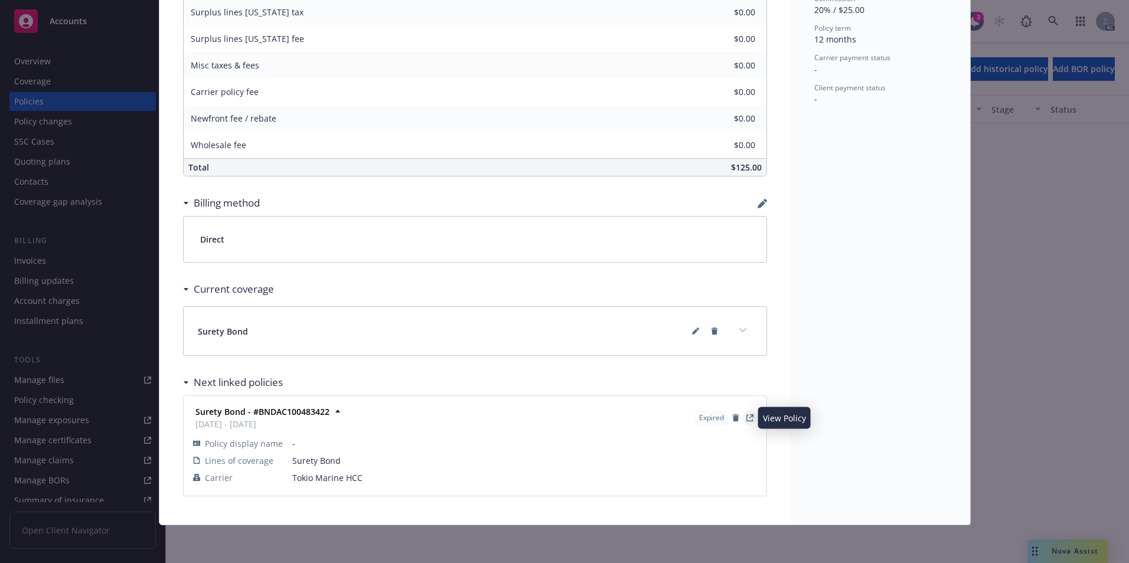
click at [746, 420] on icon "View Policy" at bounding box center [749, 417] width 7 height 7
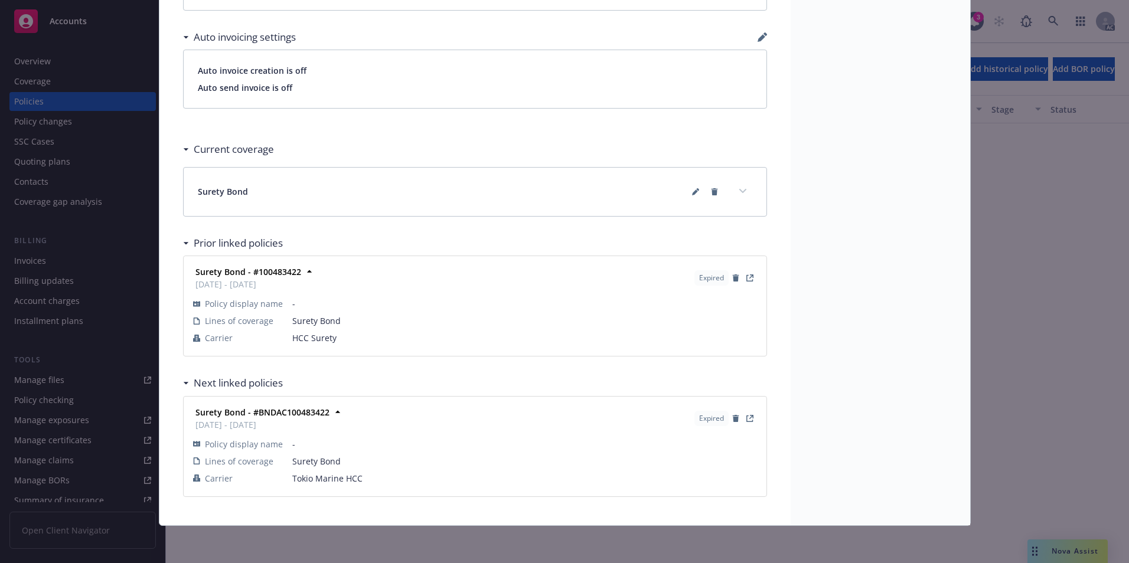
scroll to position [782, 0]
click at [747, 419] on icon "View Policy" at bounding box center [749, 417] width 7 height 7
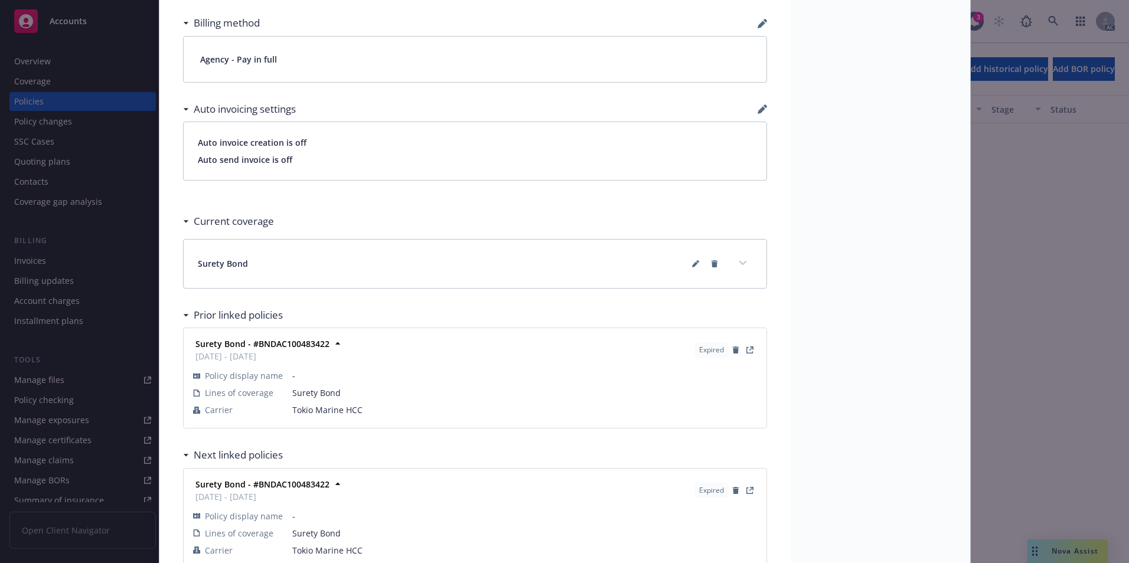
scroll to position [782, 0]
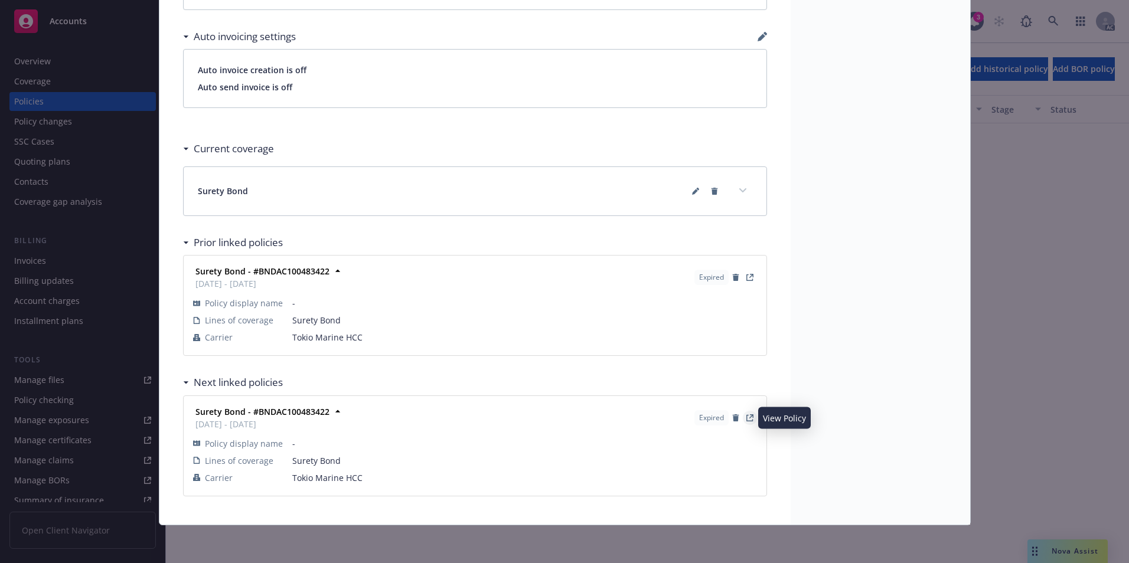
click at [749, 414] on link "View Policy" at bounding box center [750, 418] width 14 height 14
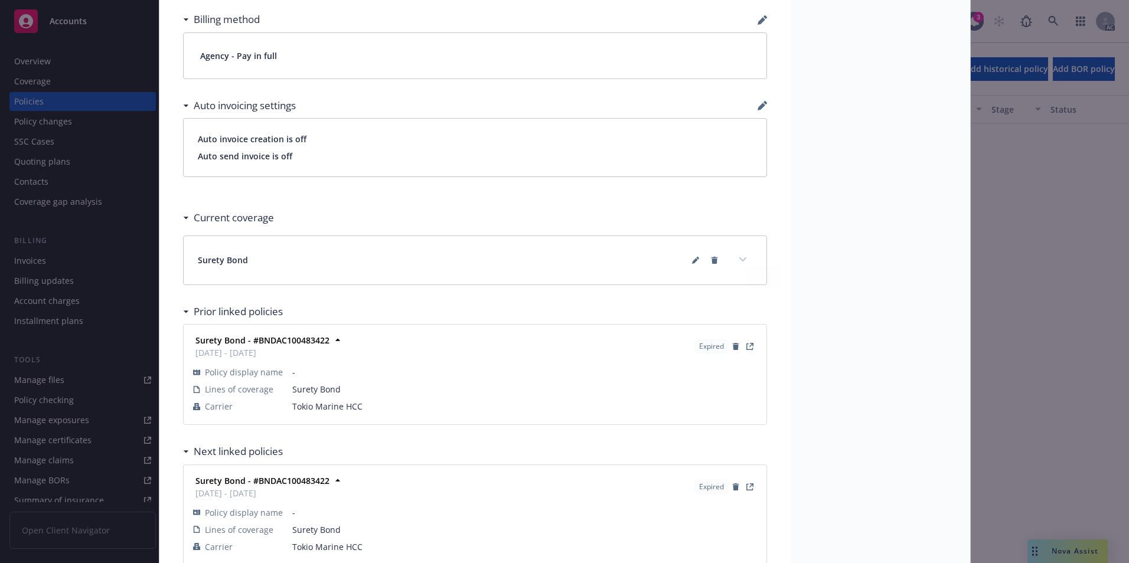
scroll to position [809, 0]
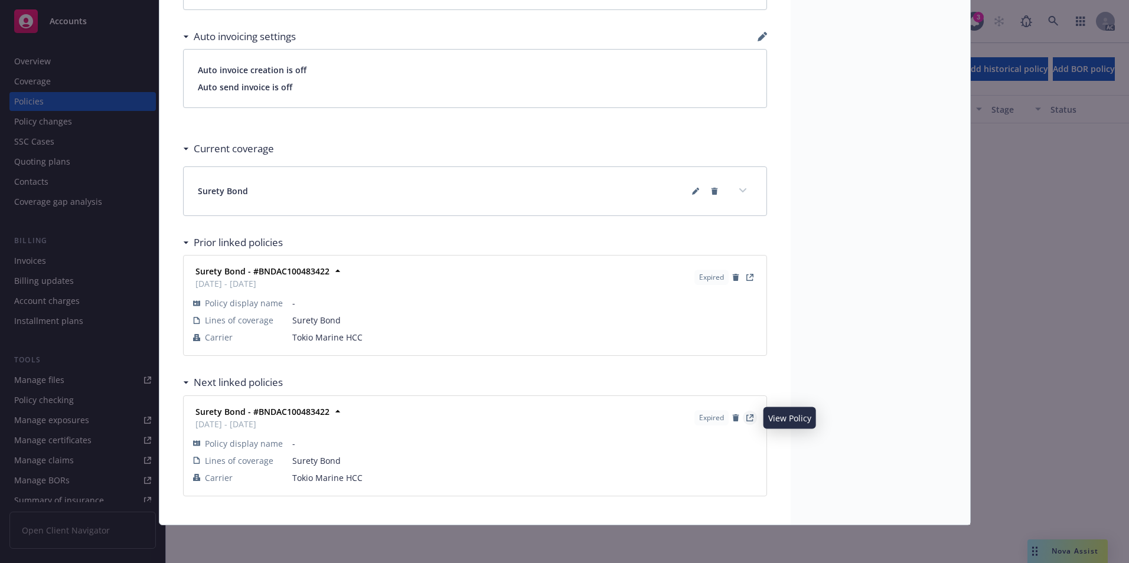
click at [746, 421] on link "View Policy" at bounding box center [750, 418] width 14 height 14
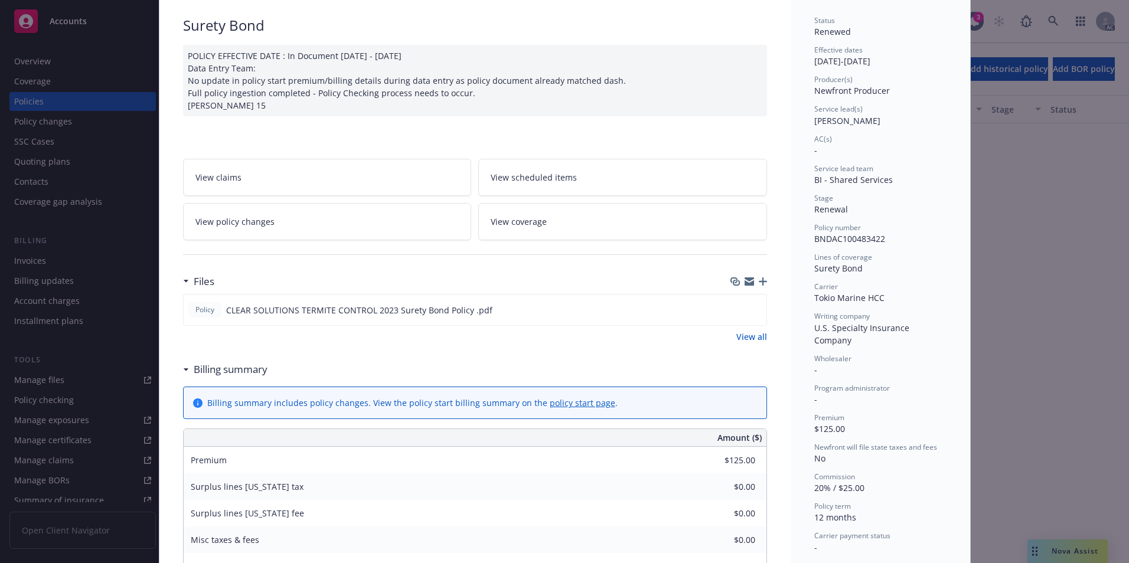
scroll to position [0, 0]
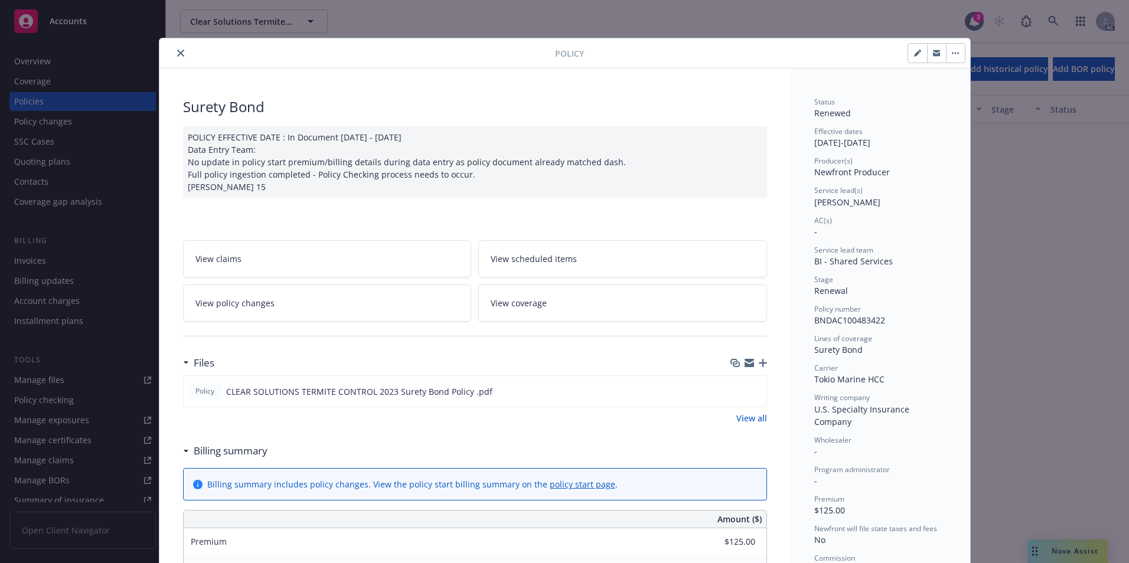
click at [177, 53] on icon "close" at bounding box center [180, 53] width 7 height 7
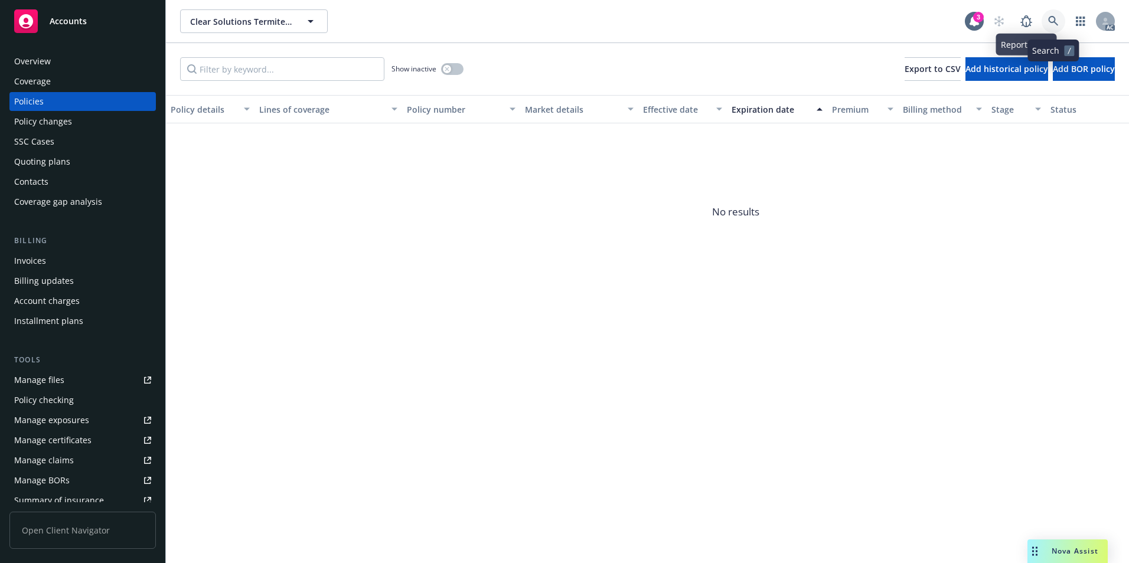
click at [1051, 14] on link at bounding box center [1053, 21] width 24 height 24
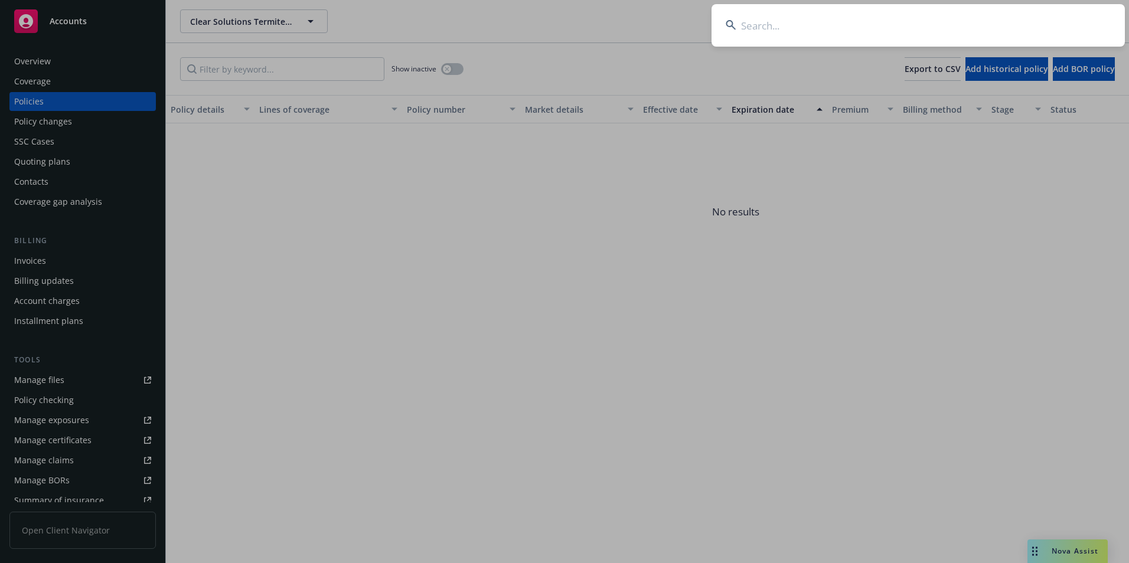
click at [1015, 22] on input at bounding box center [917, 25] width 413 height 43
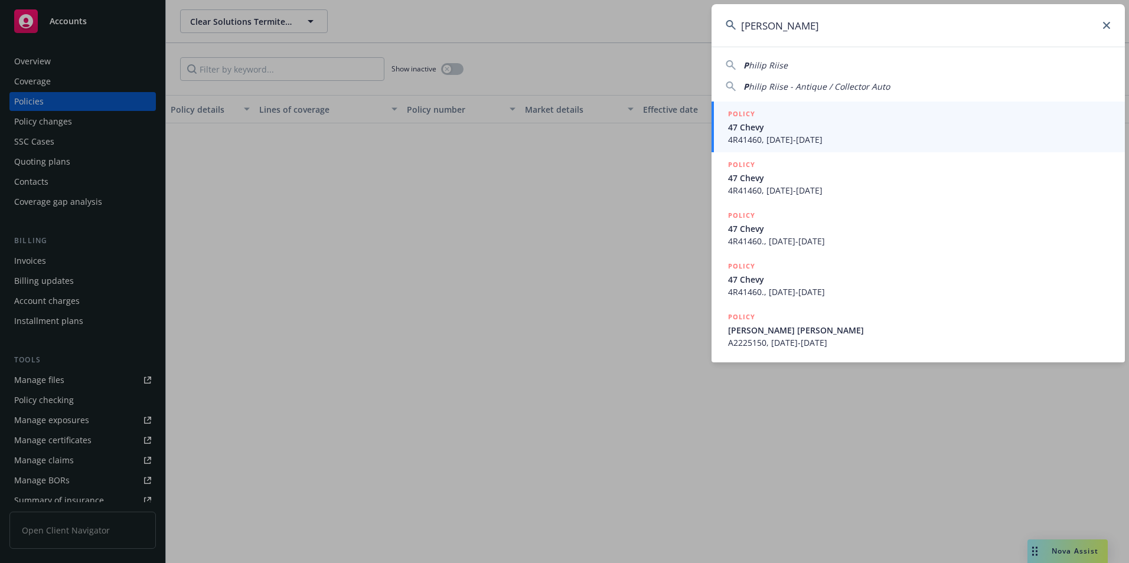
click at [759, 62] on span "hilip Riise" at bounding box center [768, 65] width 39 height 11
type input "Philip Riise"
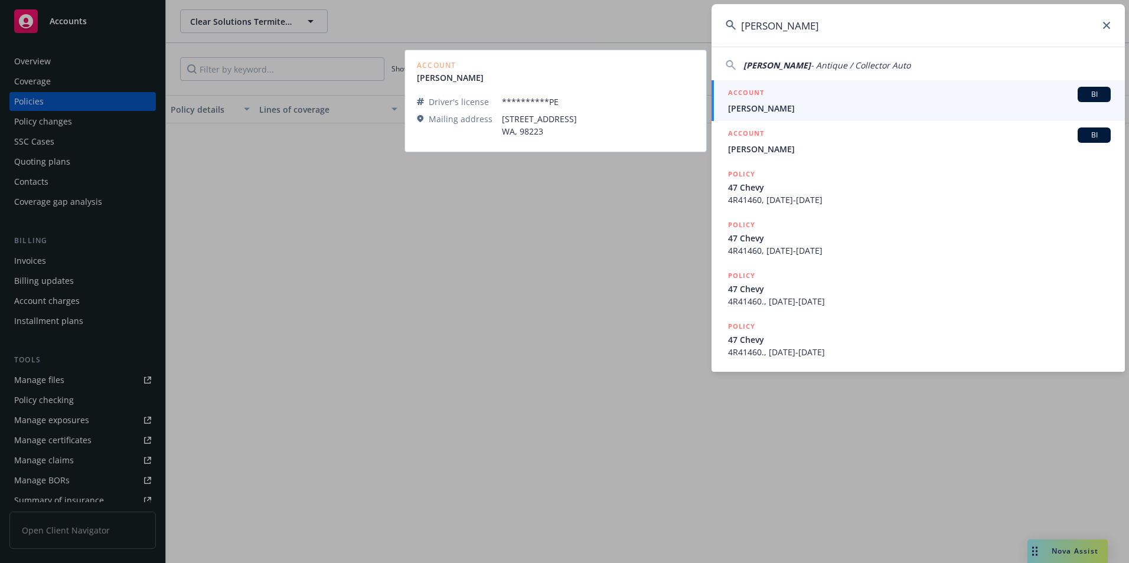
click at [756, 103] on span "Philip Riise" at bounding box center [919, 108] width 383 height 12
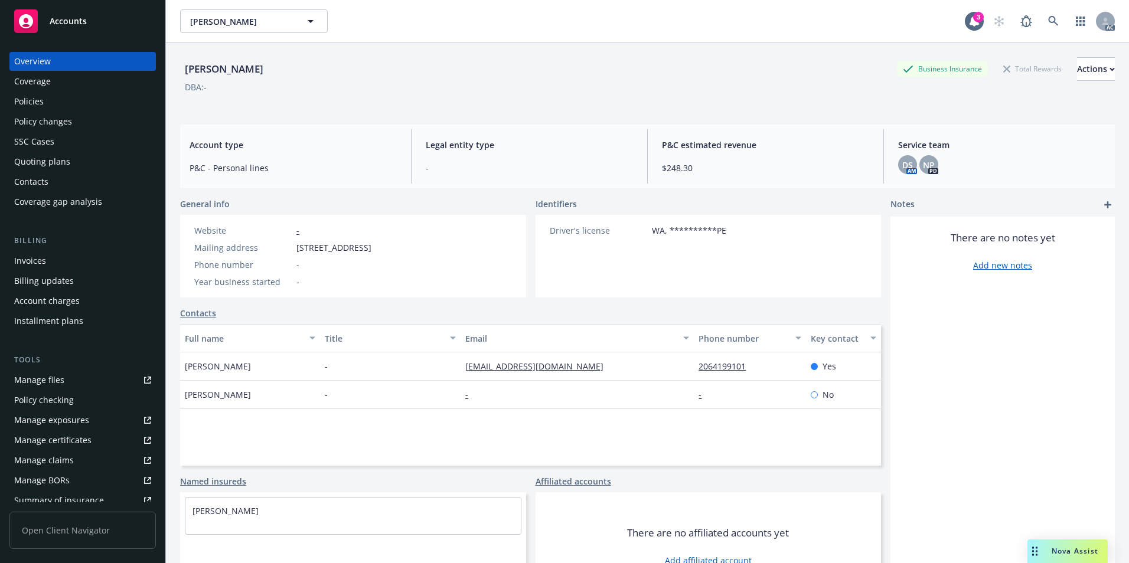
click at [35, 98] on div "Policies" at bounding box center [29, 101] width 30 height 19
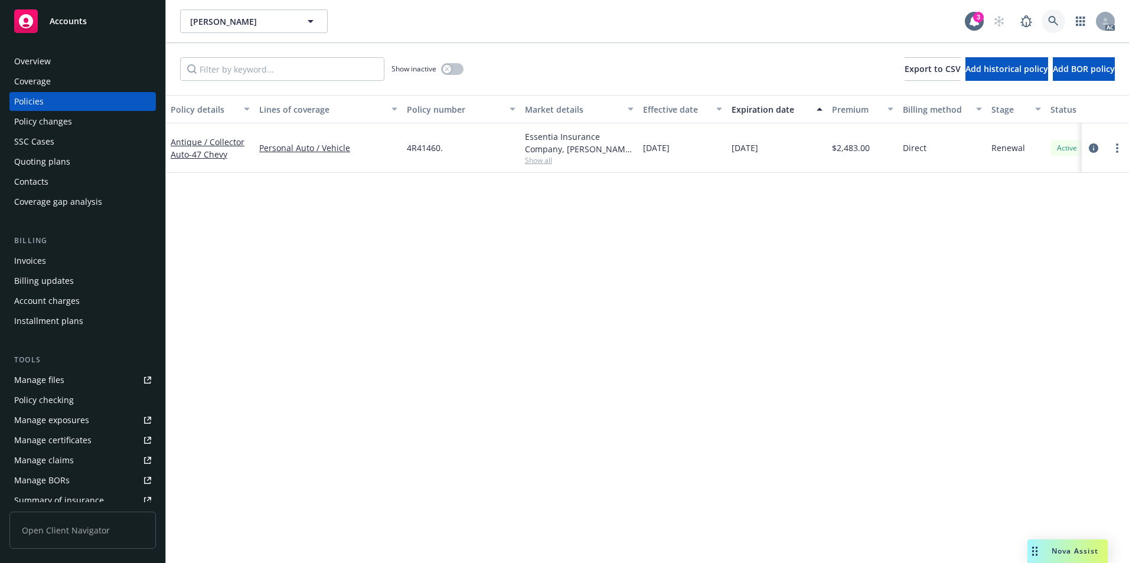
click at [1052, 15] on link at bounding box center [1053, 21] width 24 height 24
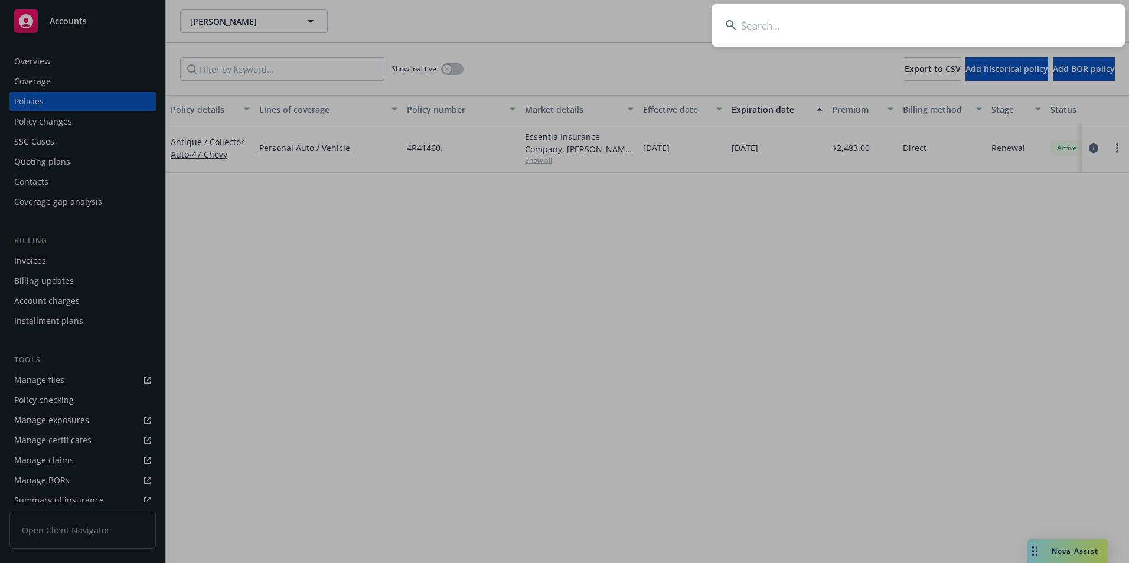
click at [994, 20] on input at bounding box center [917, 25] width 413 height 43
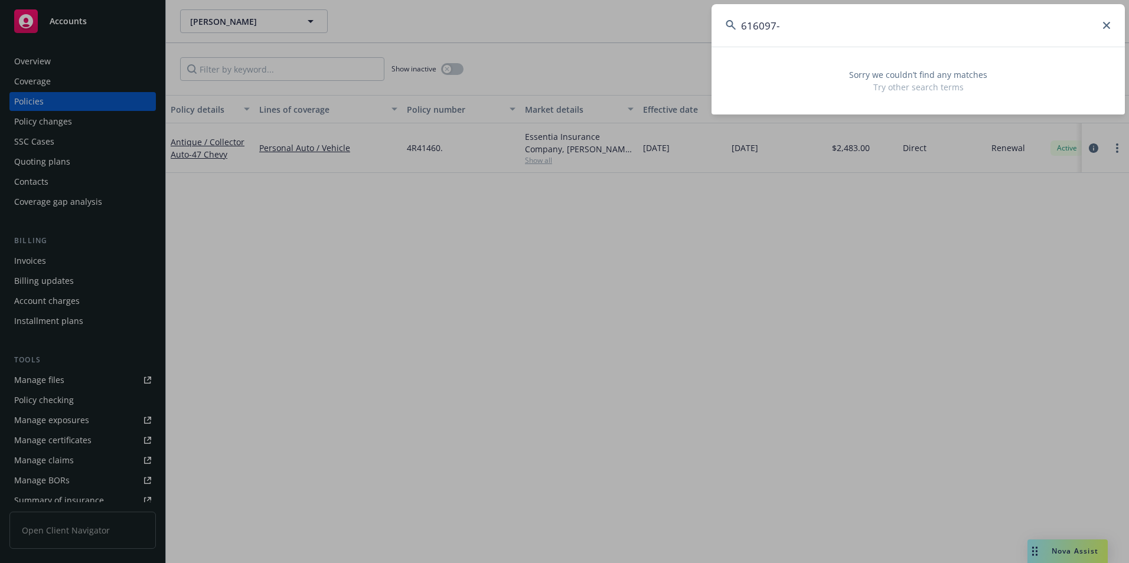
type input "616097"
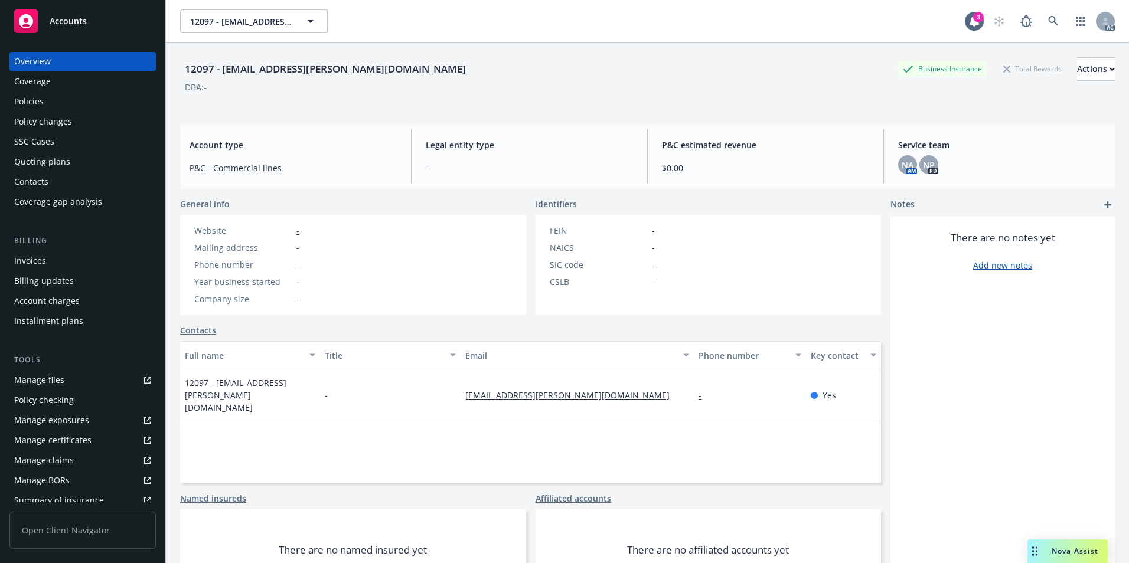
click at [95, 97] on div "Policies" at bounding box center [82, 101] width 137 height 19
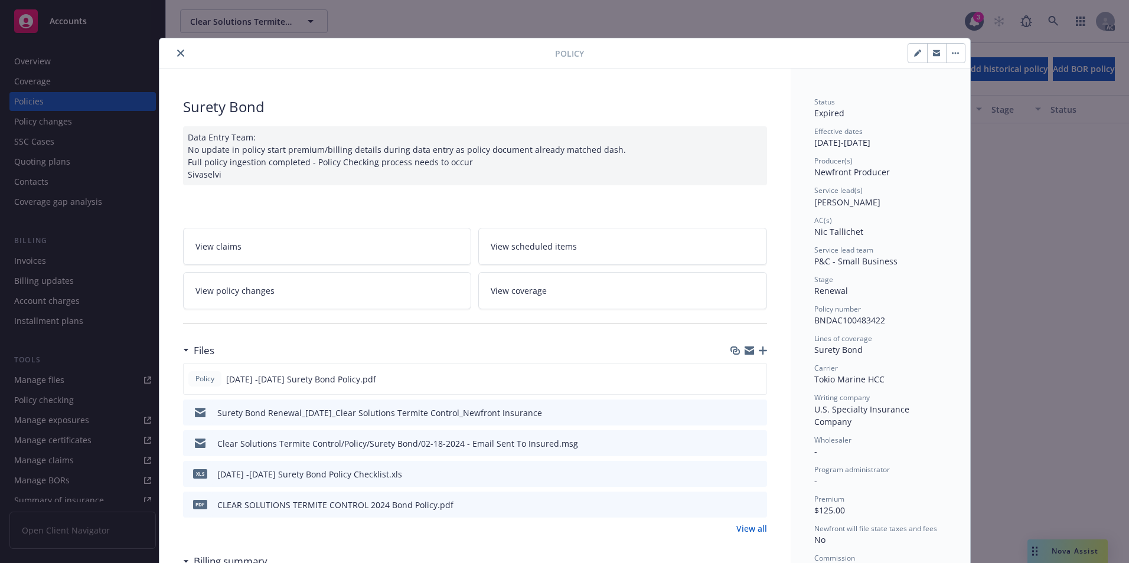
click at [177, 51] on icon "close" at bounding box center [180, 53] width 7 height 7
